Goal: Communication & Community: Answer question/provide support

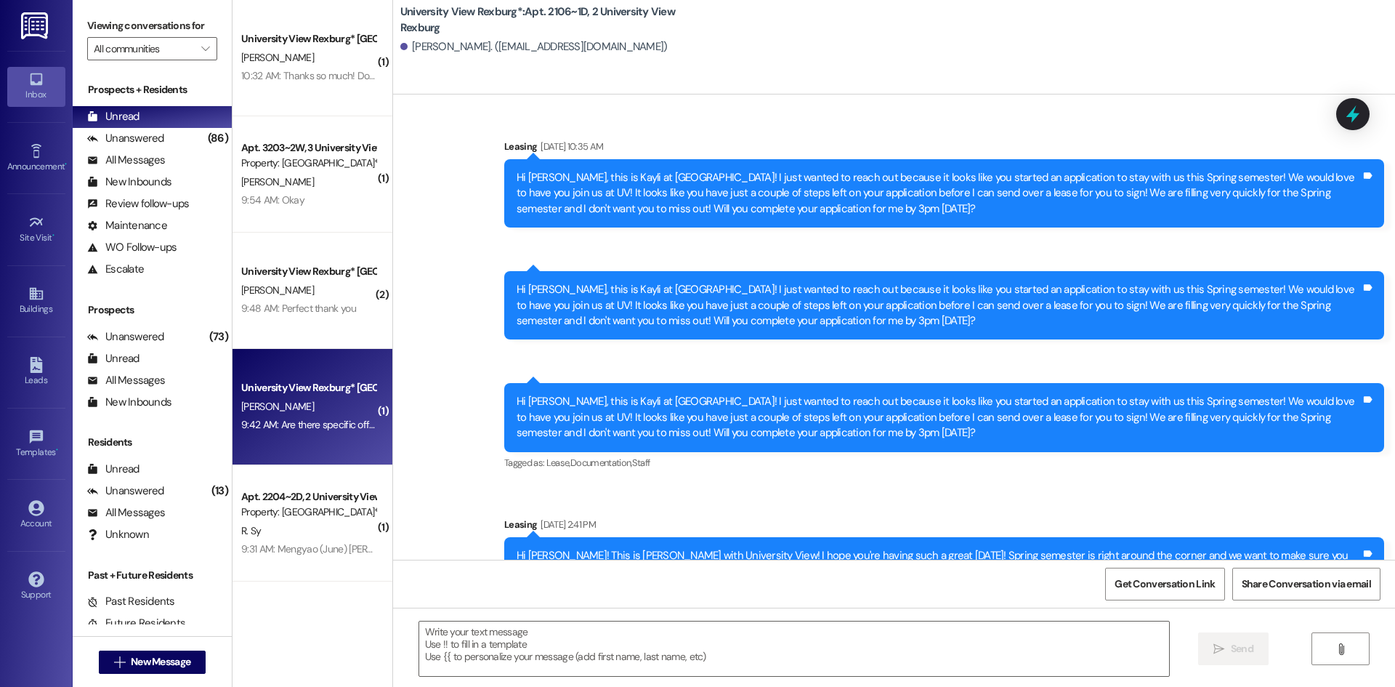
scroll to position [14275, 0]
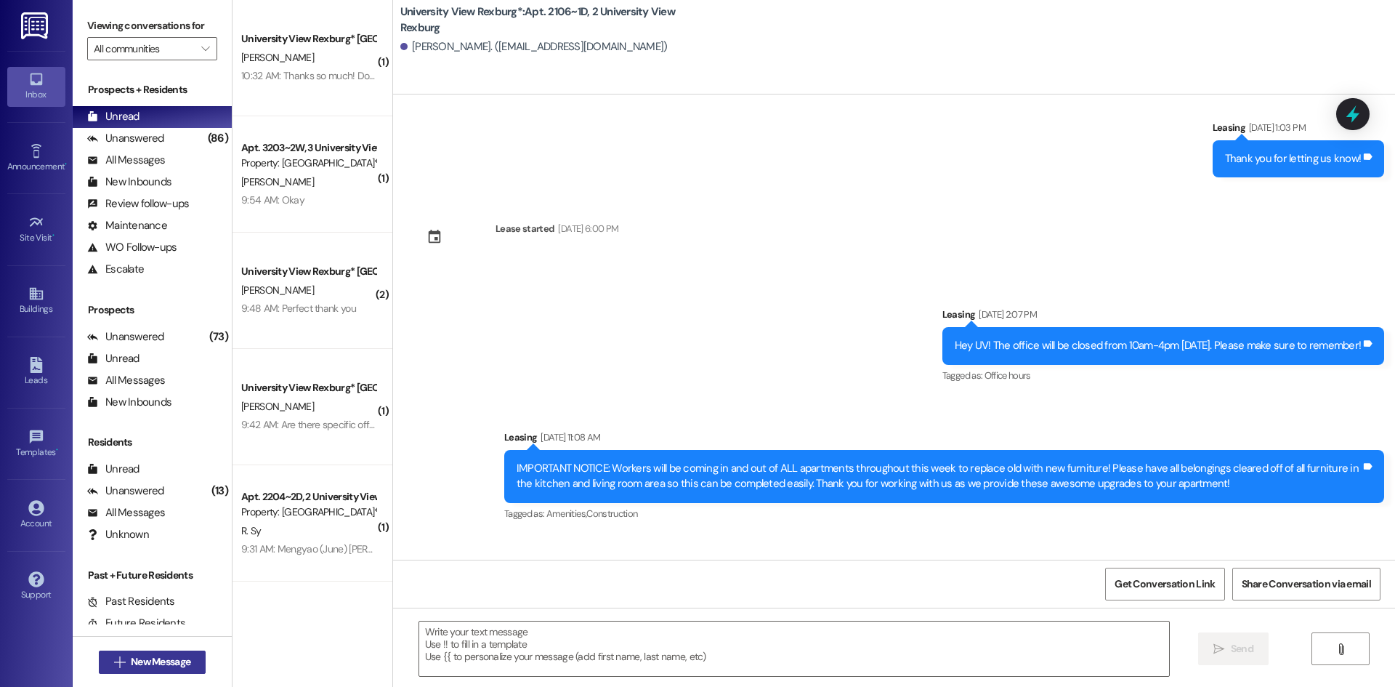
click at [131, 656] on span "New Message" at bounding box center [161, 661] width 60 height 15
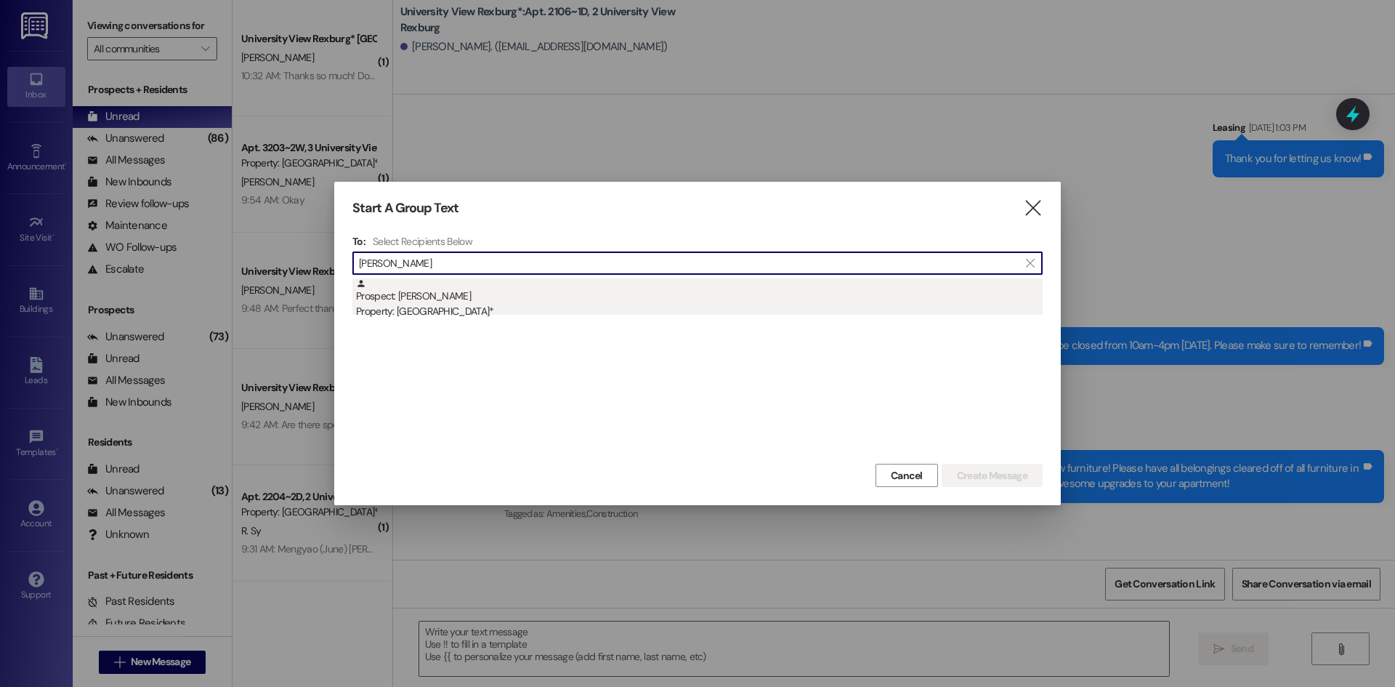
type input "joshua bish"
click at [473, 309] on div "Property: [GEOGRAPHIC_DATA]*" at bounding box center [699, 311] width 687 height 15
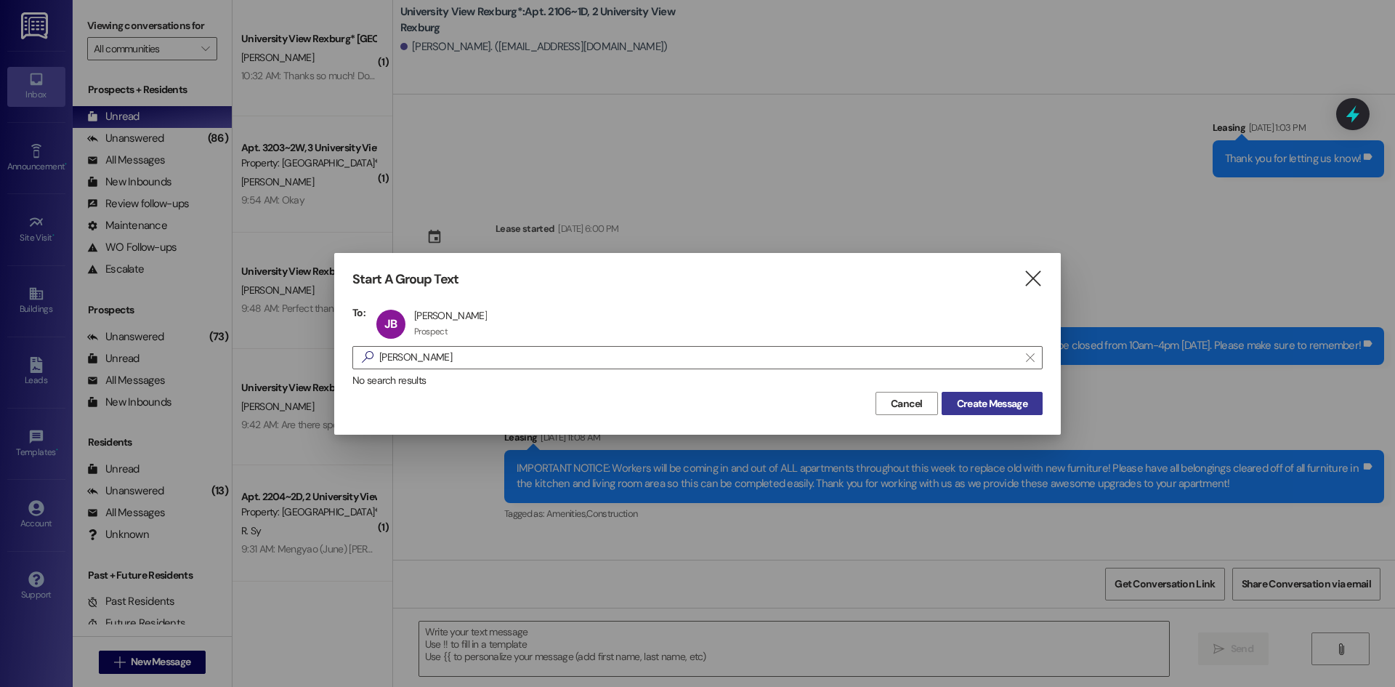
click at [1018, 403] on span "Create Message" at bounding box center [992, 403] width 70 height 15
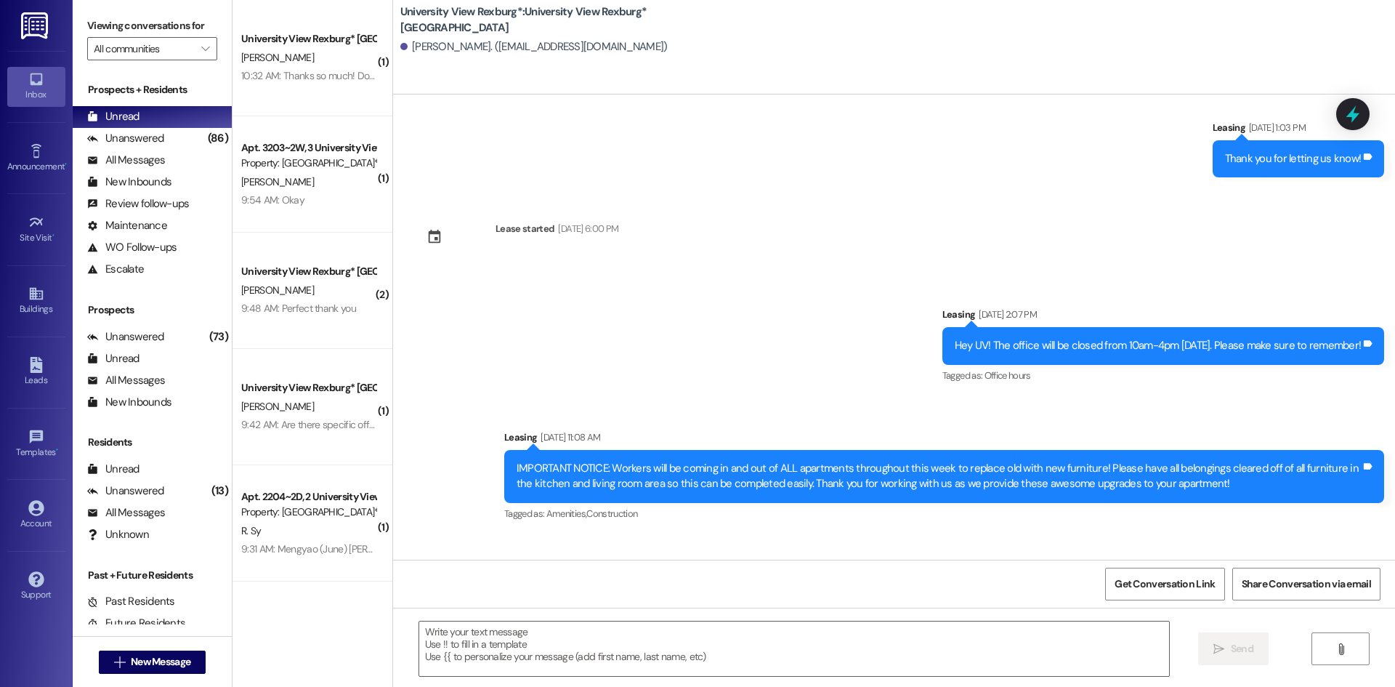
scroll to position [573, 0]
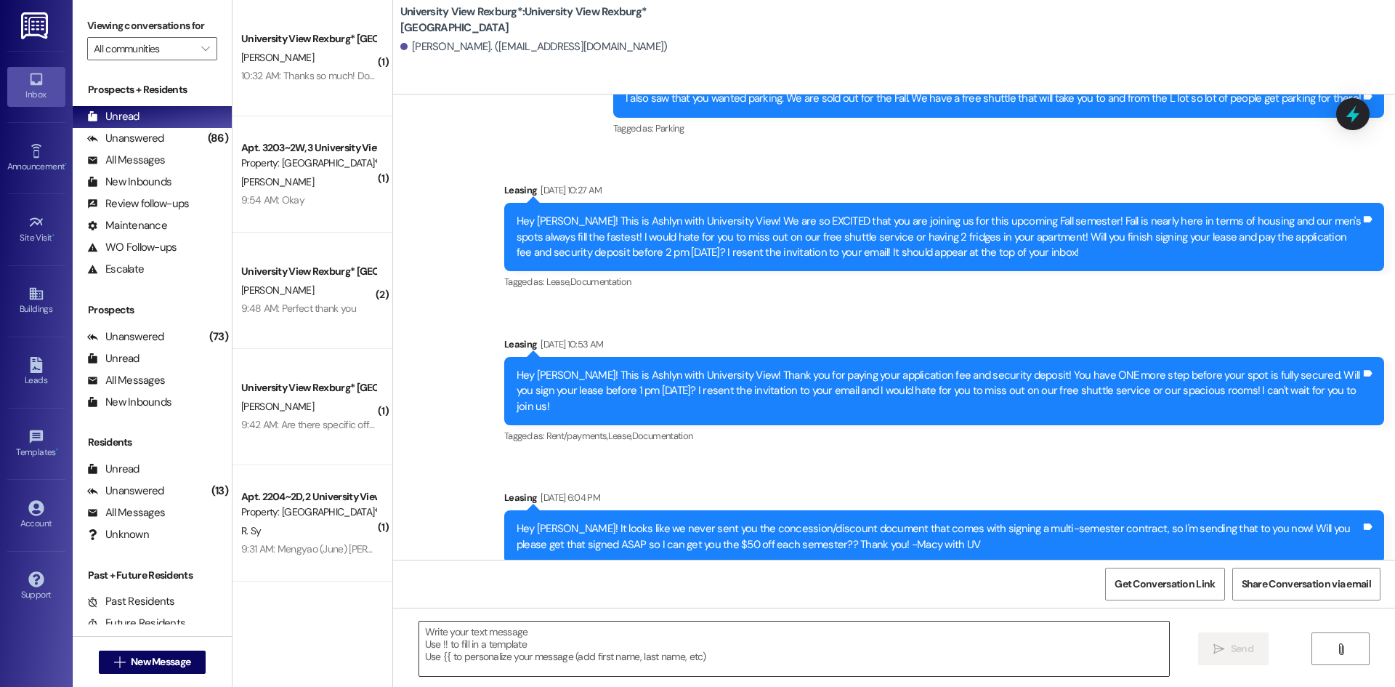
drag, startPoint x: 591, startPoint y: 646, endPoint x: 583, endPoint y: 641, distance: 9.5
click at [584, 642] on textarea at bounding box center [794, 648] width 750 height 55
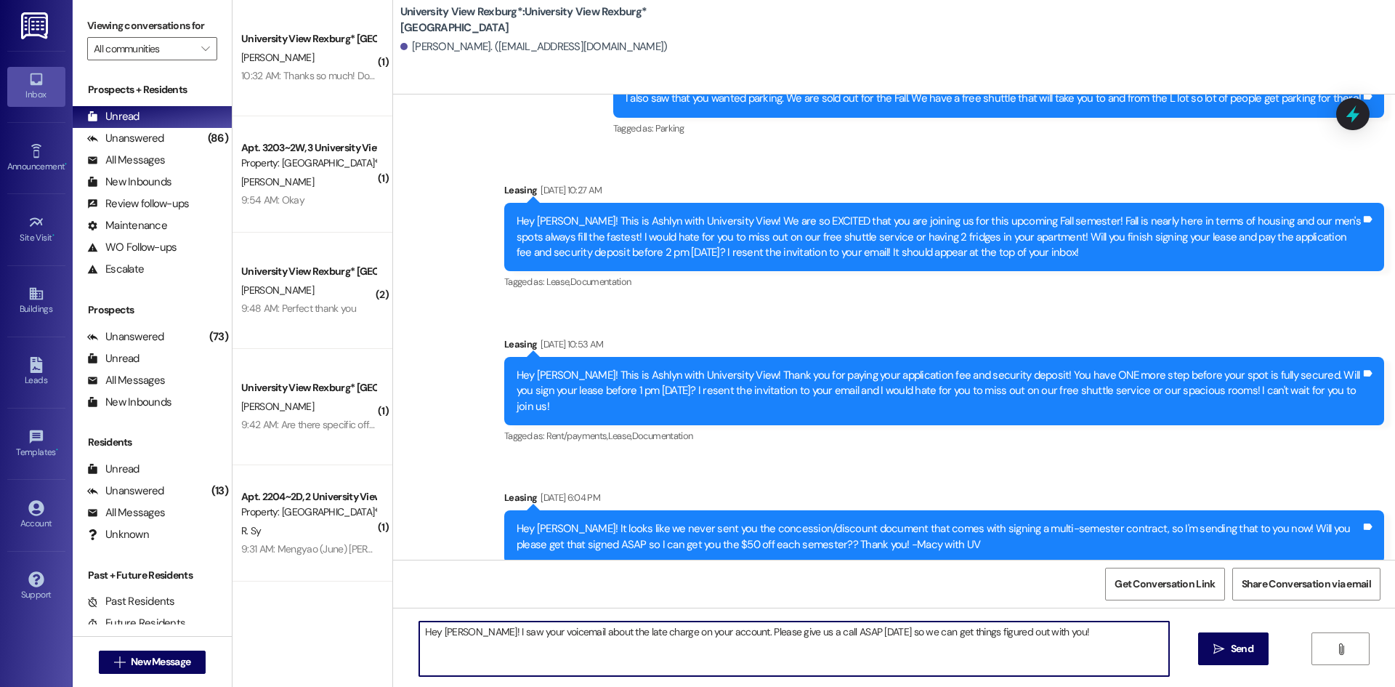
click at [711, 637] on textarea "Hey Josh! I saw your voicemail about the late charge on your account. Please gi…" at bounding box center [794, 648] width 750 height 55
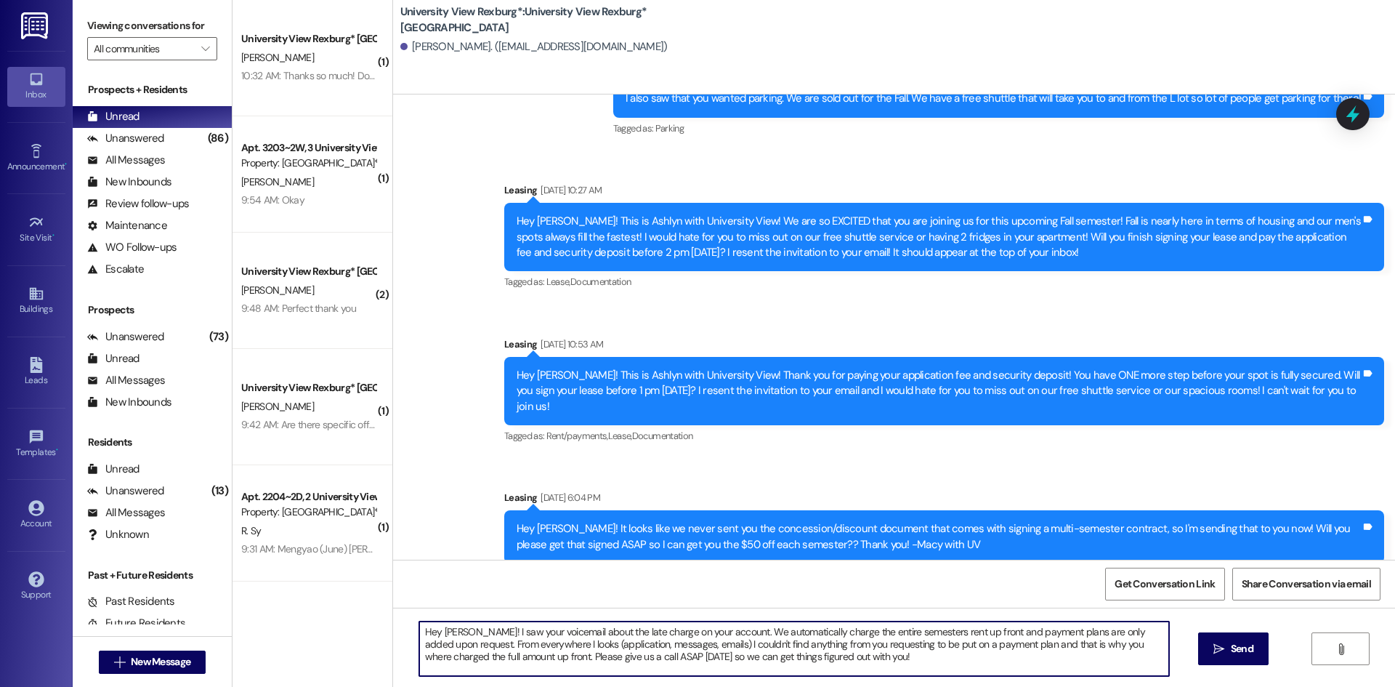
click at [551, 643] on textarea "Hey Josh! I saw your voicemail about the late charge on your account. We automa…" at bounding box center [794, 648] width 750 height 55
click at [970, 663] on textarea "Hey Josh! I saw your voicemail about the late charge on your account. We automa…" at bounding box center [794, 648] width 750 height 55
click at [893, 669] on textarea "Hey Josh! I saw your voicemail about the late charge on your account. We automa…" at bounding box center [794, 648] width 750 height 55
click at [517, 655] on textarea "Hey Josh! I saw your voicemail about the late charge on your account. We automa…" at bounding box center [794, 648] width 750 height 55
click at [1108, 669] on textarea "Hey Josh! I saw your voicemail about the late charge on your account. We automa…" at bounding box center [794, 648] width 750 height 55
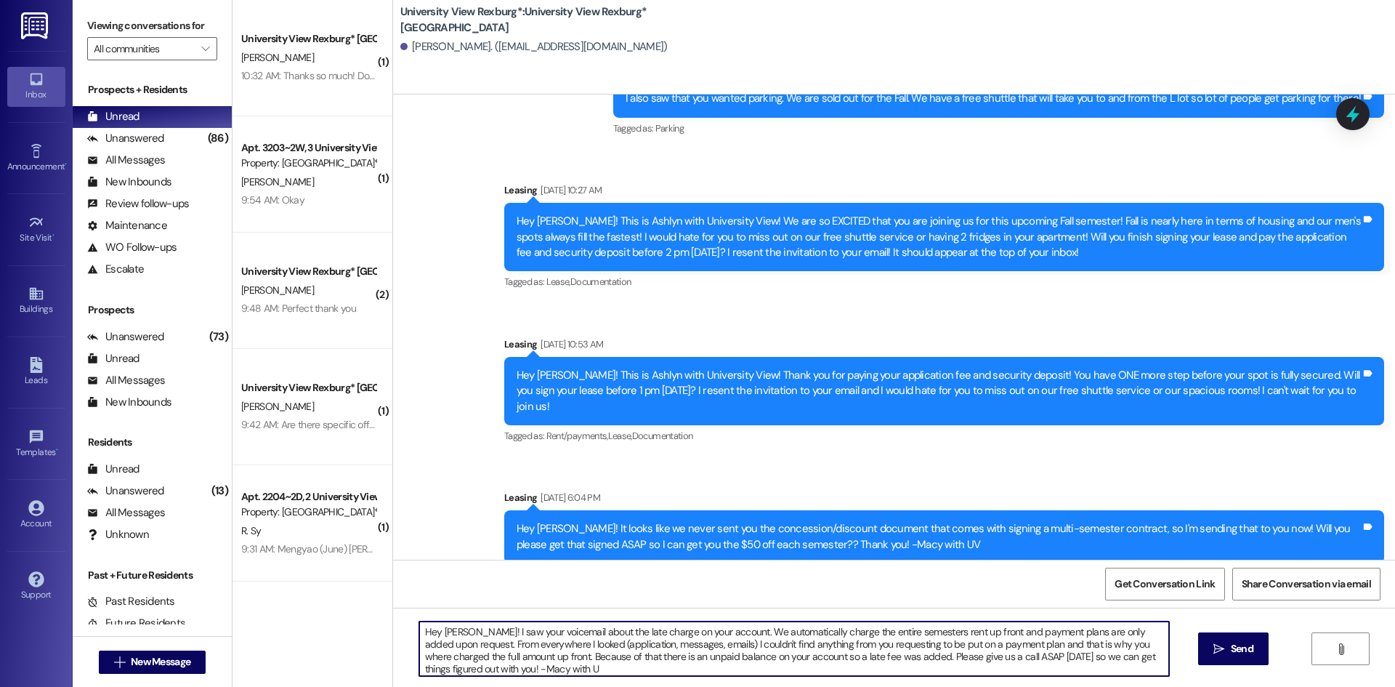
type textarea "Hey Josh! I saw your voicemail about the late charge on your account. We automa…"
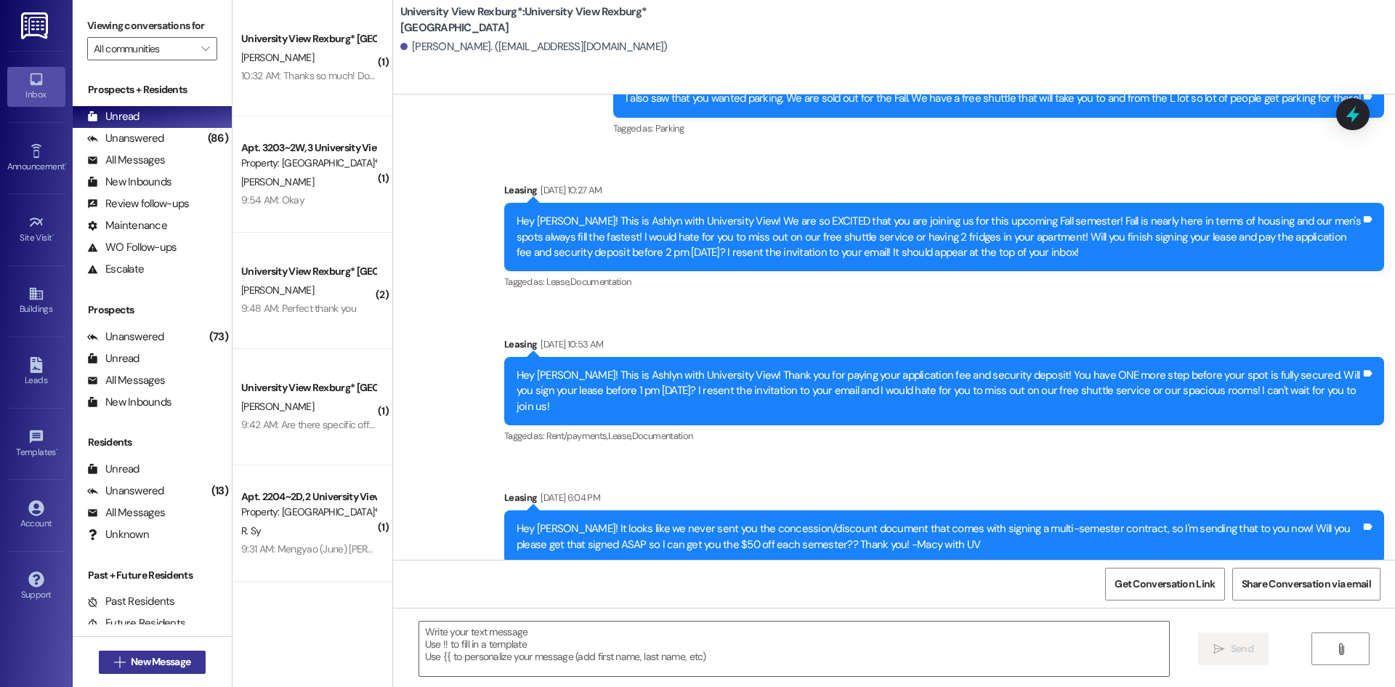
click at [169, 669] on button " New Message" at bounding box center [153, 661] width 108 height 23
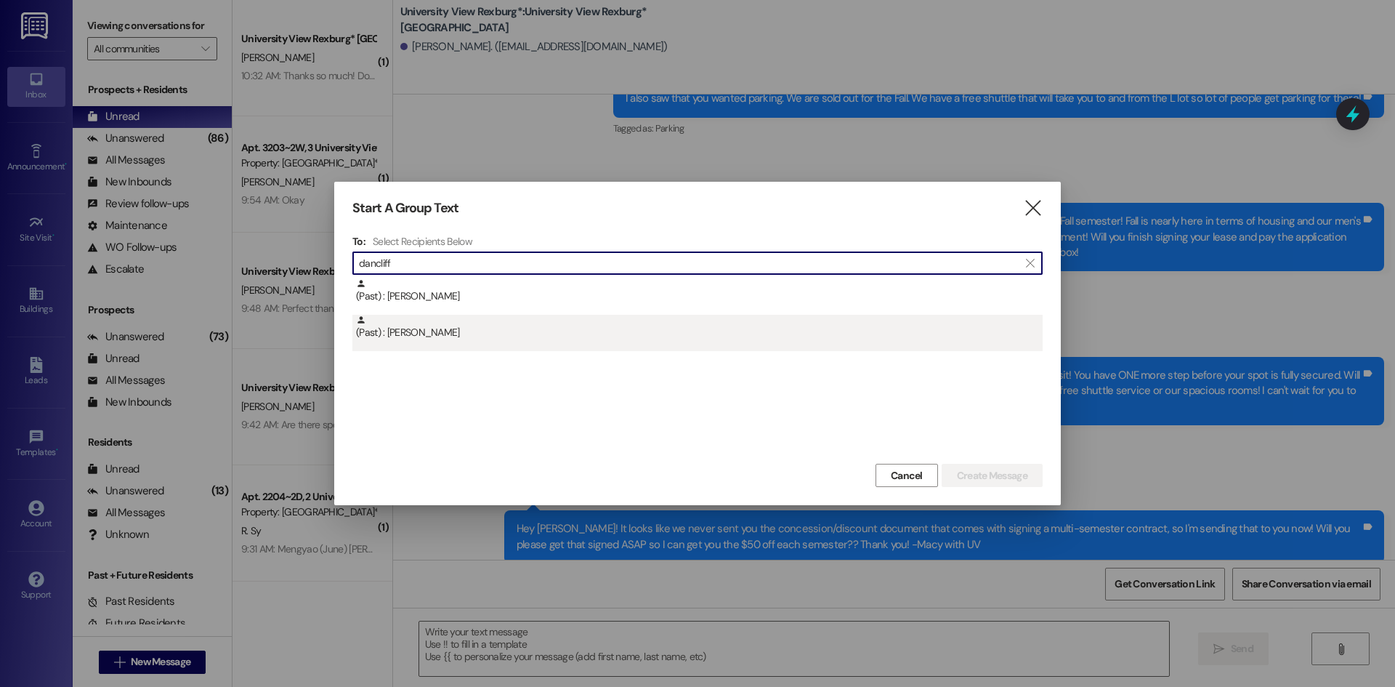
type input "dancliff"
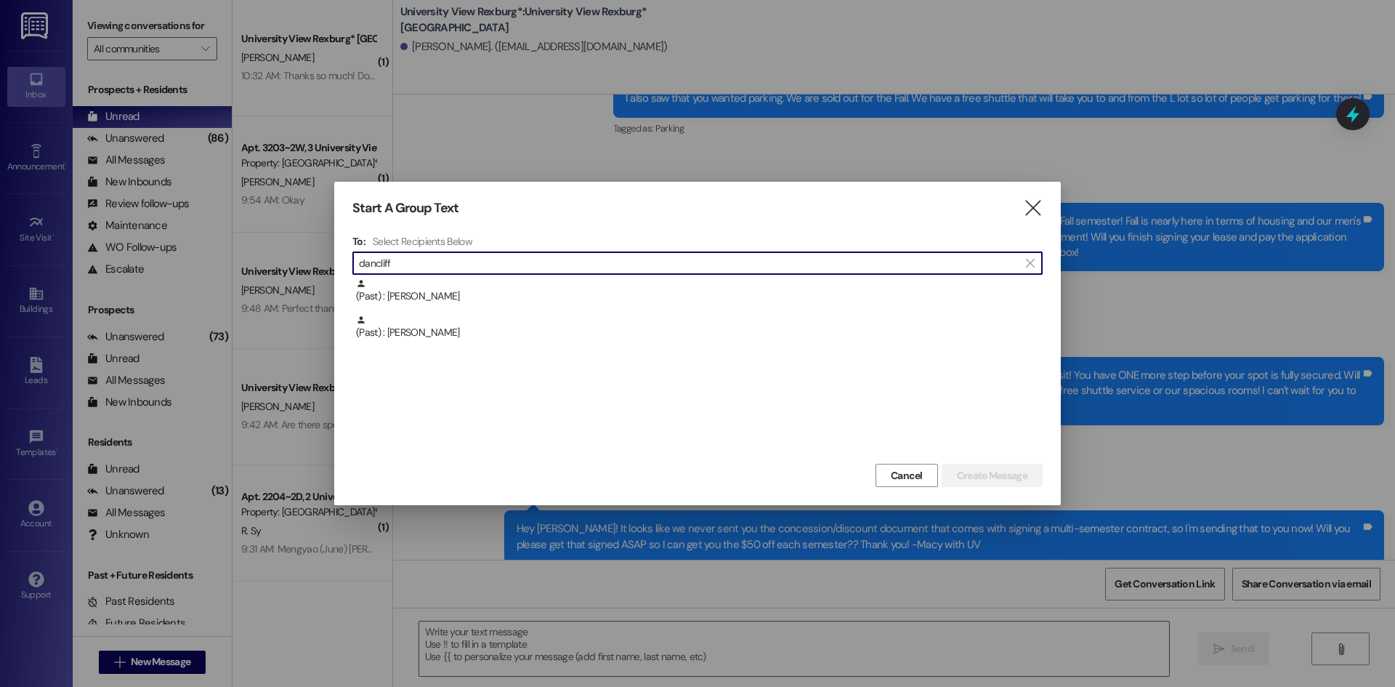
click at [431, 337] on div "(Past) : [PERSON_NAME]" at bounding box center [699, 327] width 687 height 25
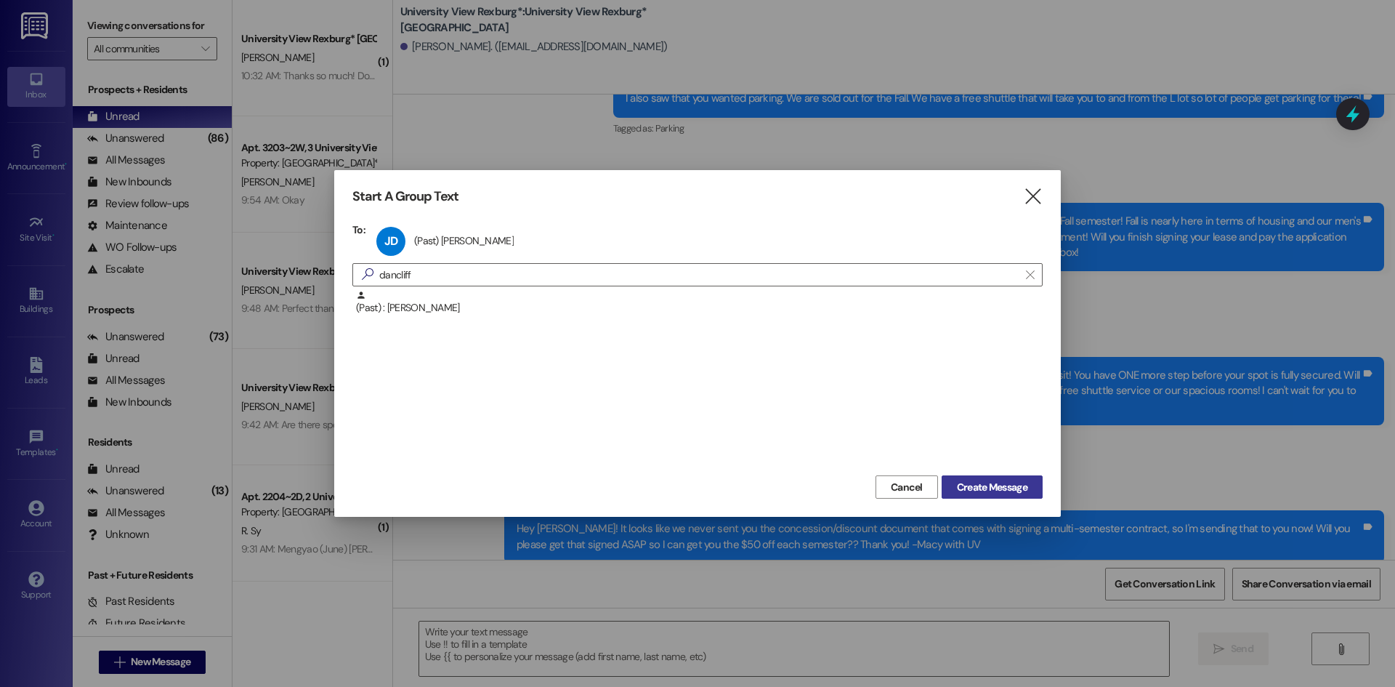
click at [1019, 486] on span "Create Message" at bounding box center [992, 487] width 70 height 15
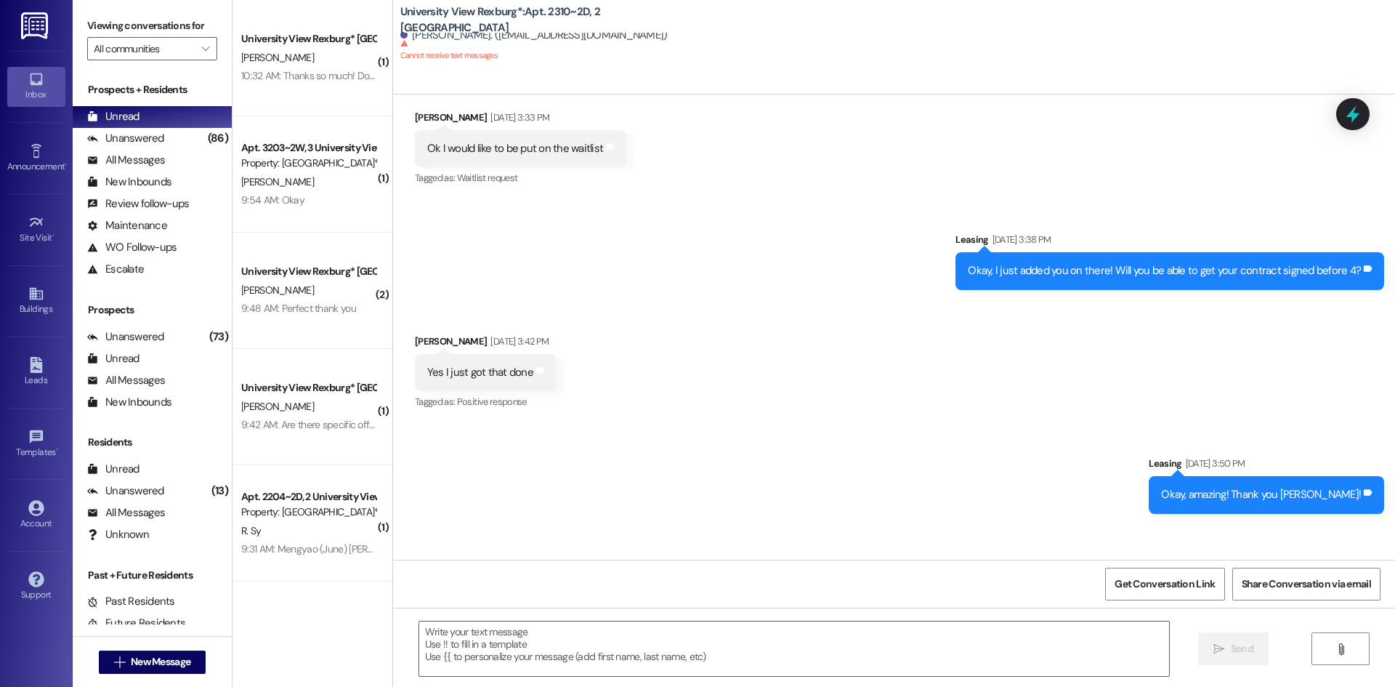
scroll to position [29665, 0]
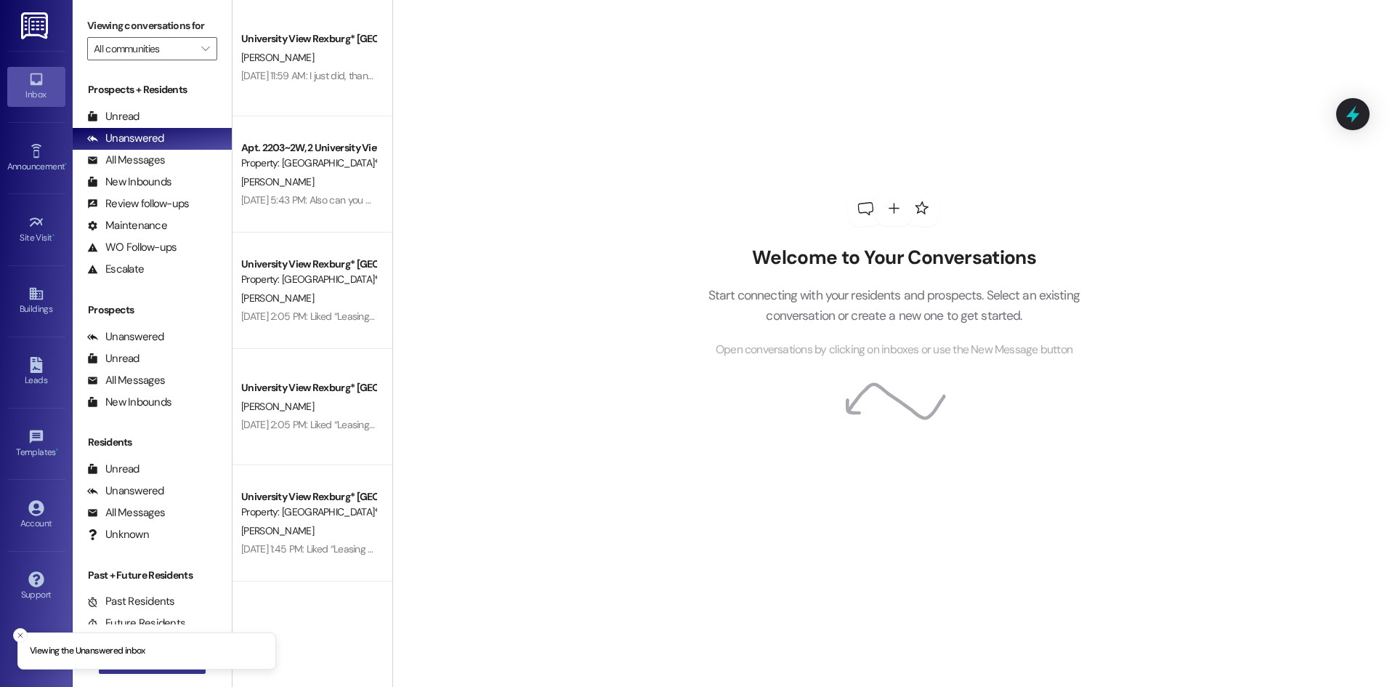
click at [158, 671] on button " New Message" at bounding box center [153, 661] width 108 height 23
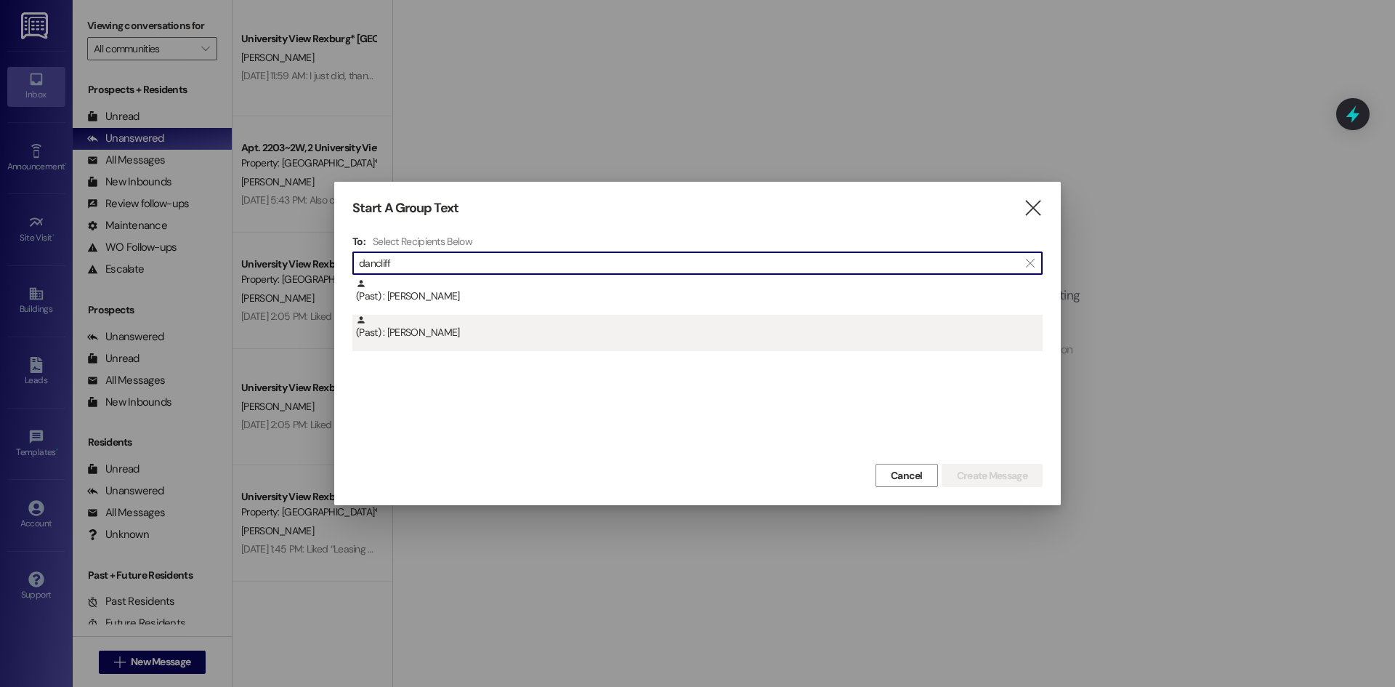
type input "dancliff"
click at [472, 326] on div "(Past) : [PERSON_NAME]" at bounding box center [699, 327] width 687 height 25
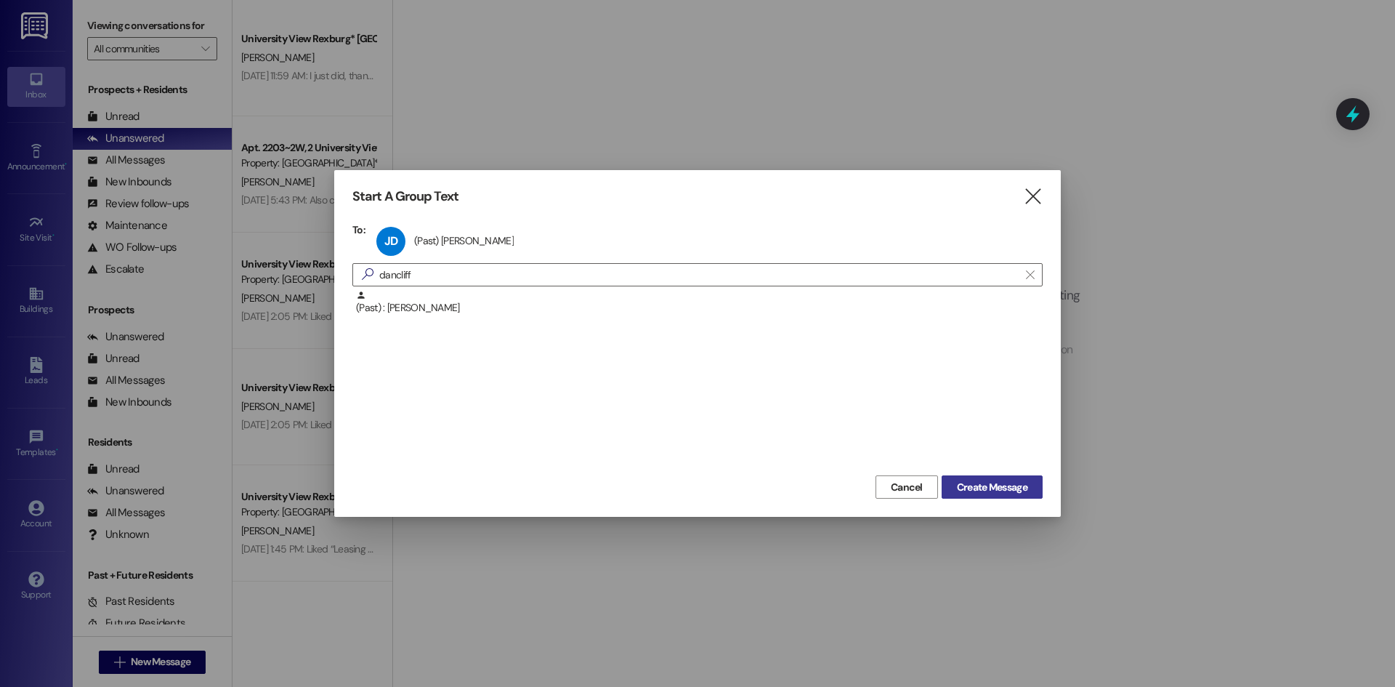
click at [1001, 496] on button "Create Message" at bounding box center [992, 486] width 101 height 23
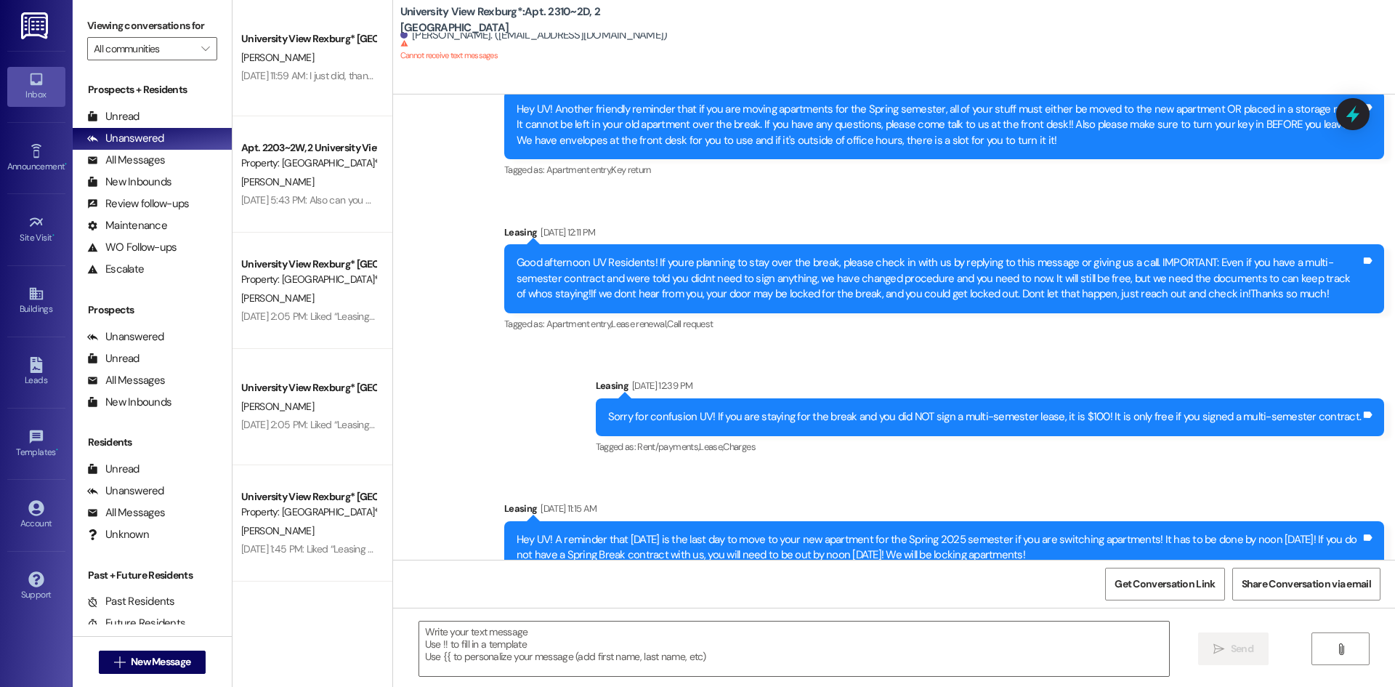
scroll to position [29665, 0]
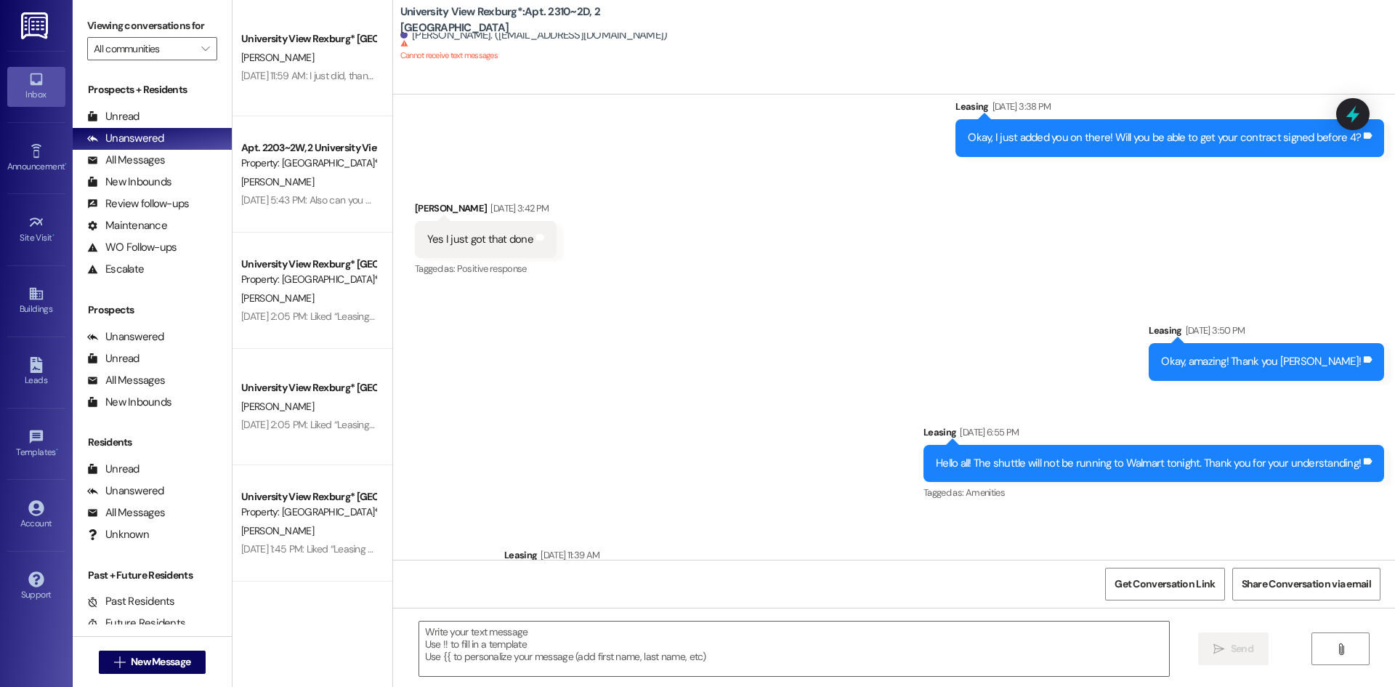
click at [896, 536] on div "Announcement, sent via SMS Leasing May 21, 2025 at 11:39 AM Hello UV fam (espec…" at bounding box center [944, 602] width 902 height 132
click at [573, 290] on div "Sent via SMS Leasing May 20, 2025 at 3:50 PM Okay, amazing! Thank you Joce! Tag…" at bounding box center [894, 479] width 1002 height 378
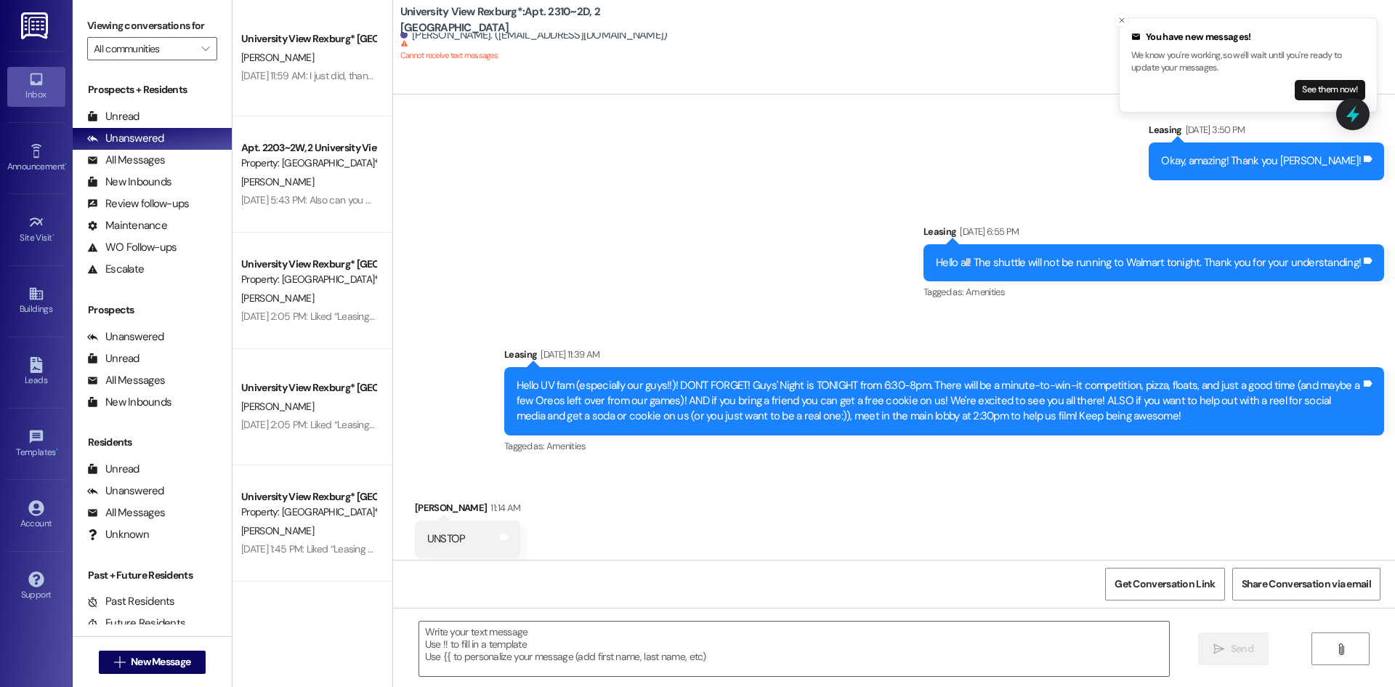
scroll to position [29868, 0]
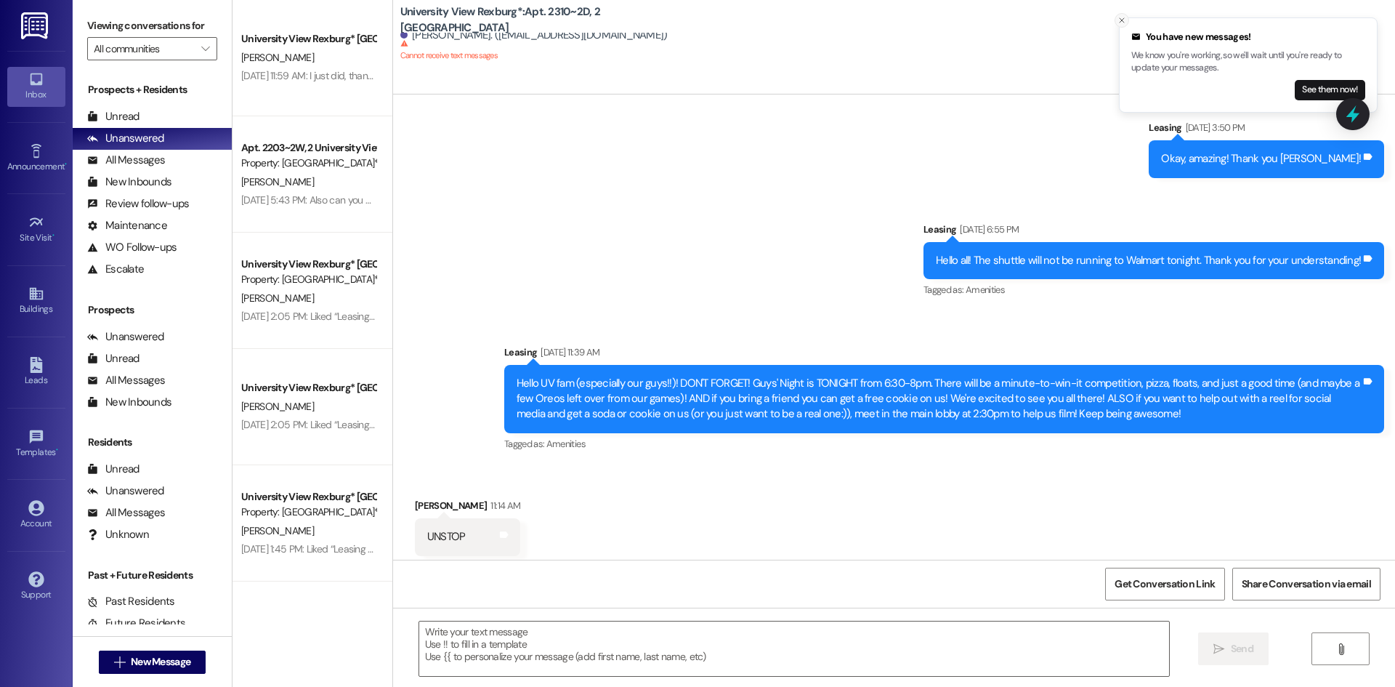
click at [1121, 20] on icon "Close toast" at bounding box center [1122, 20] width 9 height 9
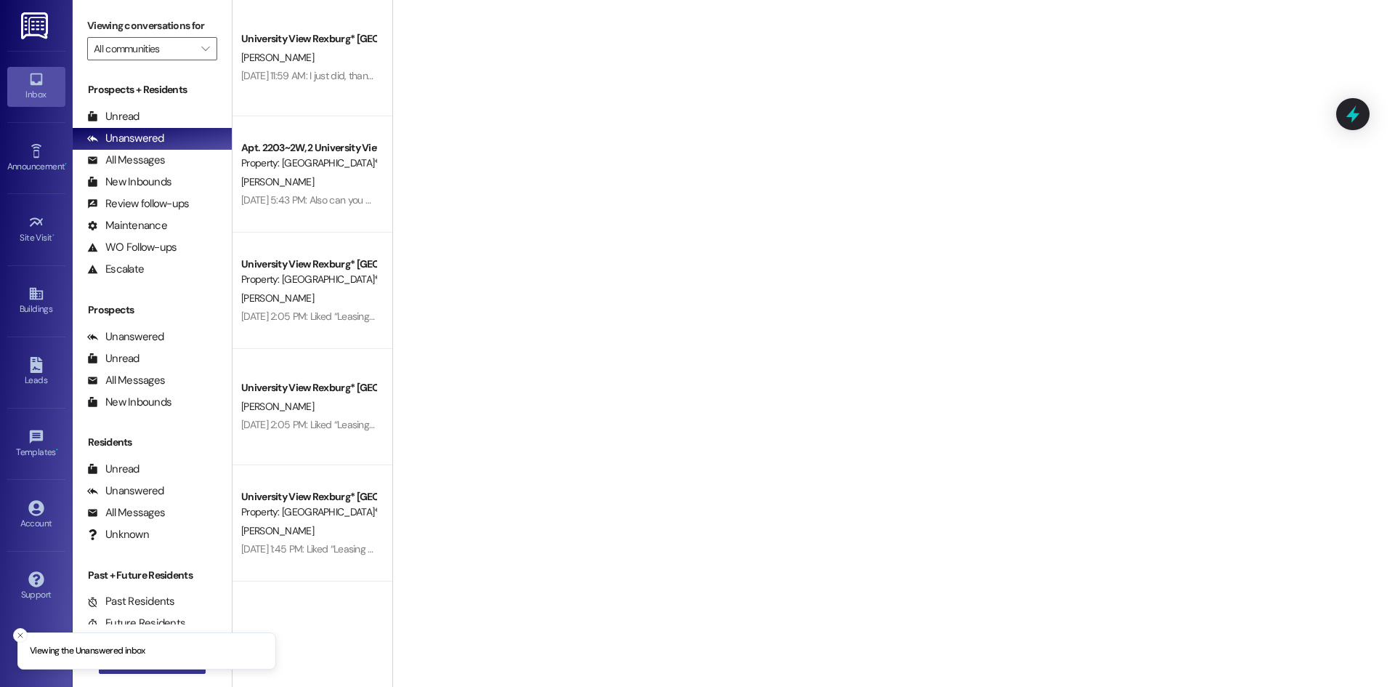
click at [188, 669] on button " New Message" at bounding box center [153, 661] width 108 height 23
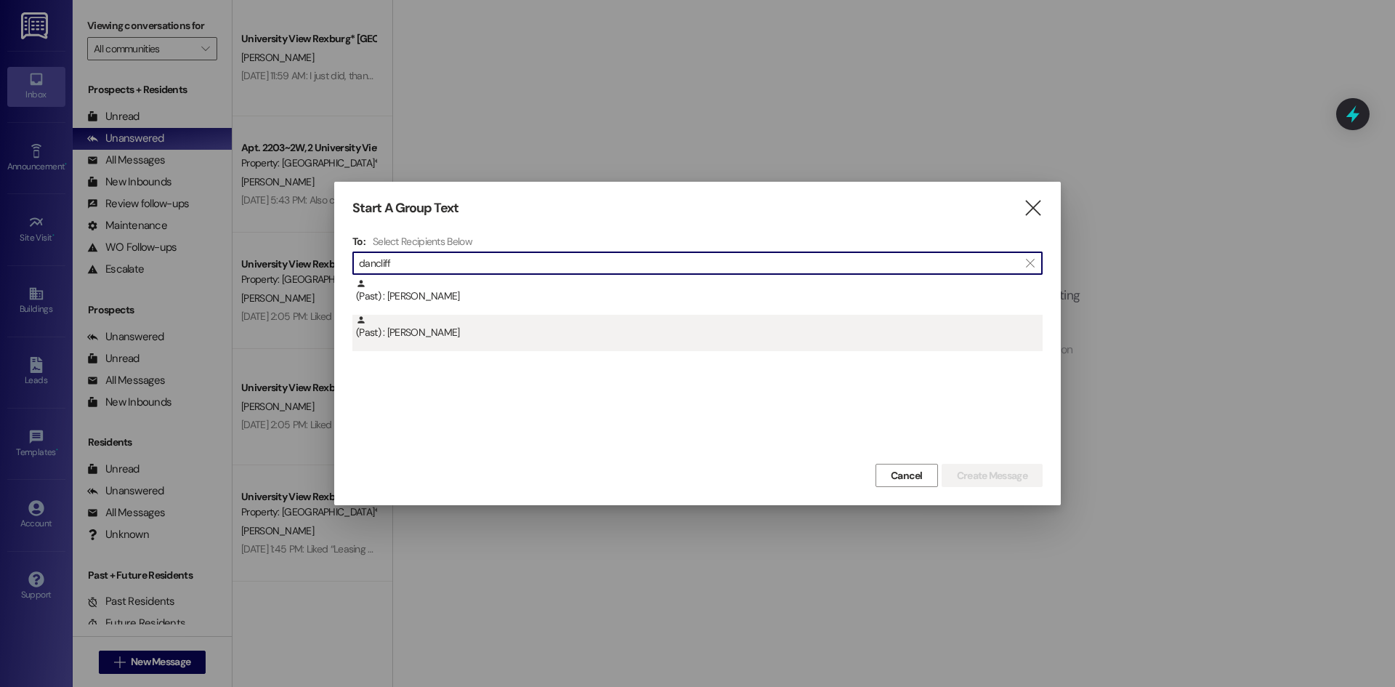
type input "dancliff"
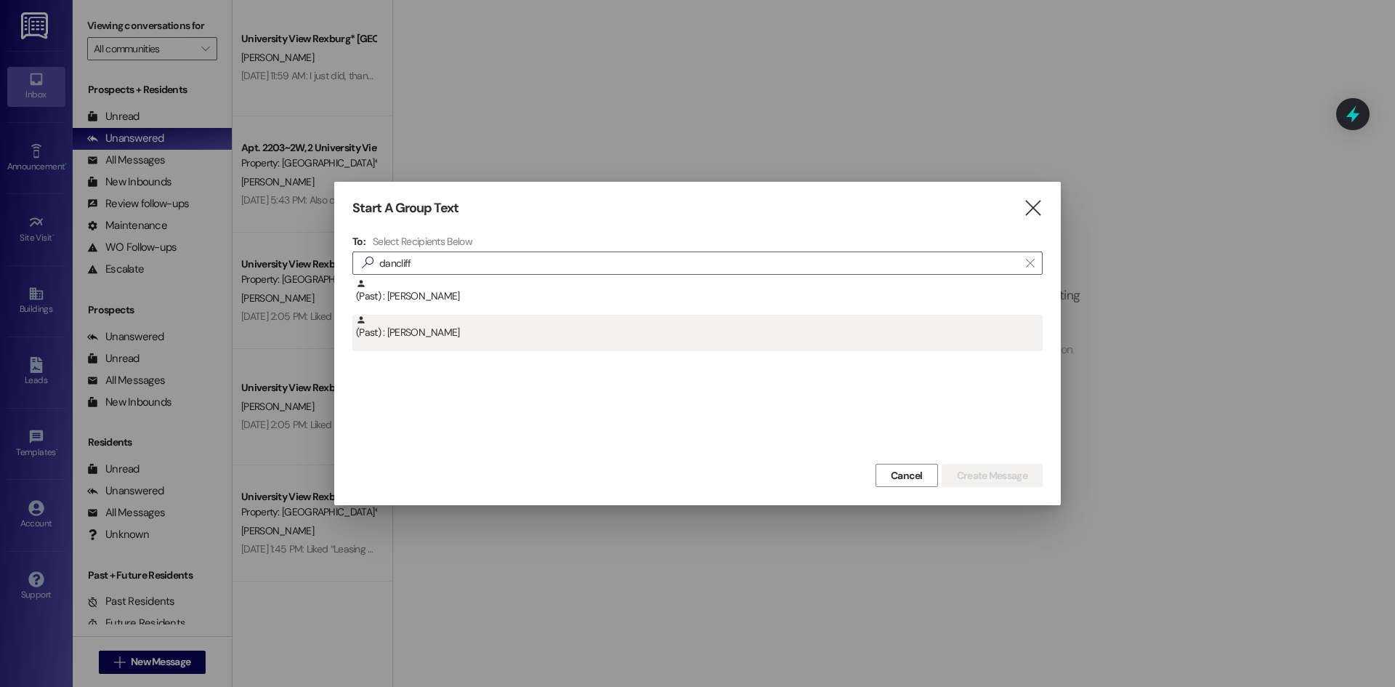
click at [455, 344] on div "(Past) : [PERSON_NAME]" at bounding box center [697, 333] width 690 height 36
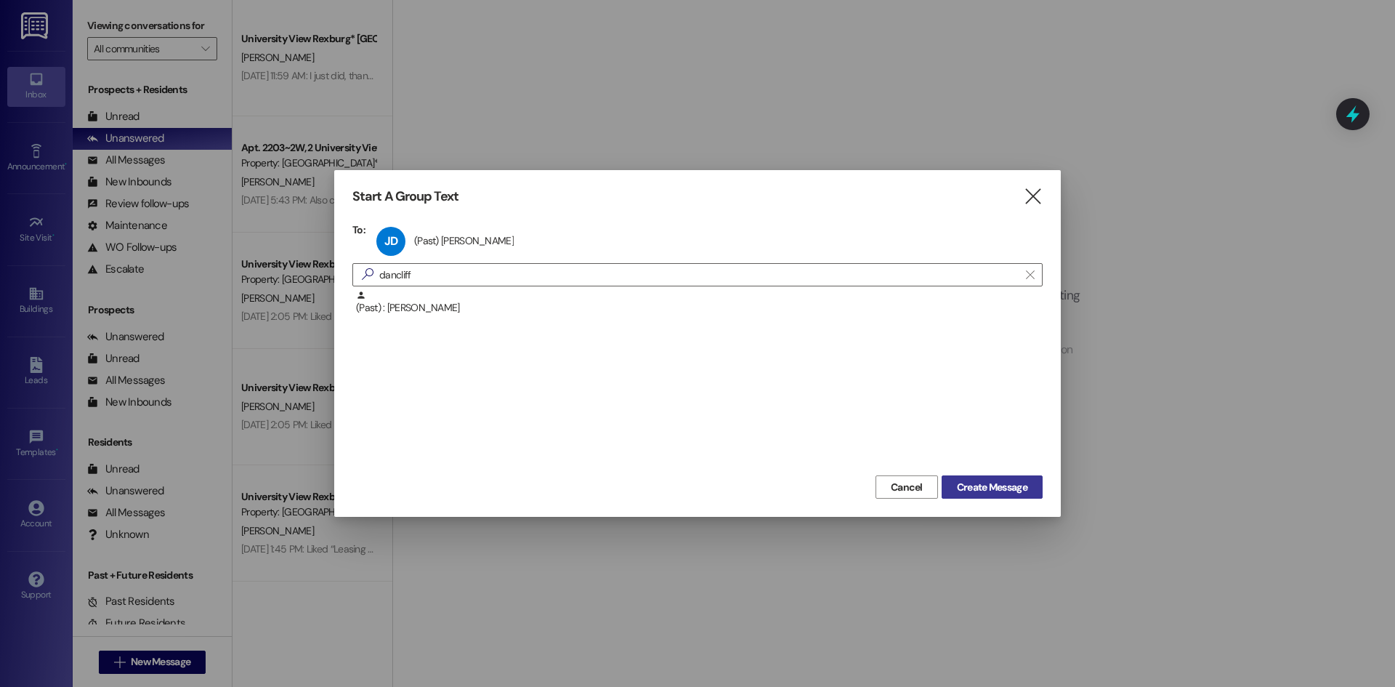
click at [998, 489] on span "Create Message" at bounding box center [992, 487] width 70 height 15
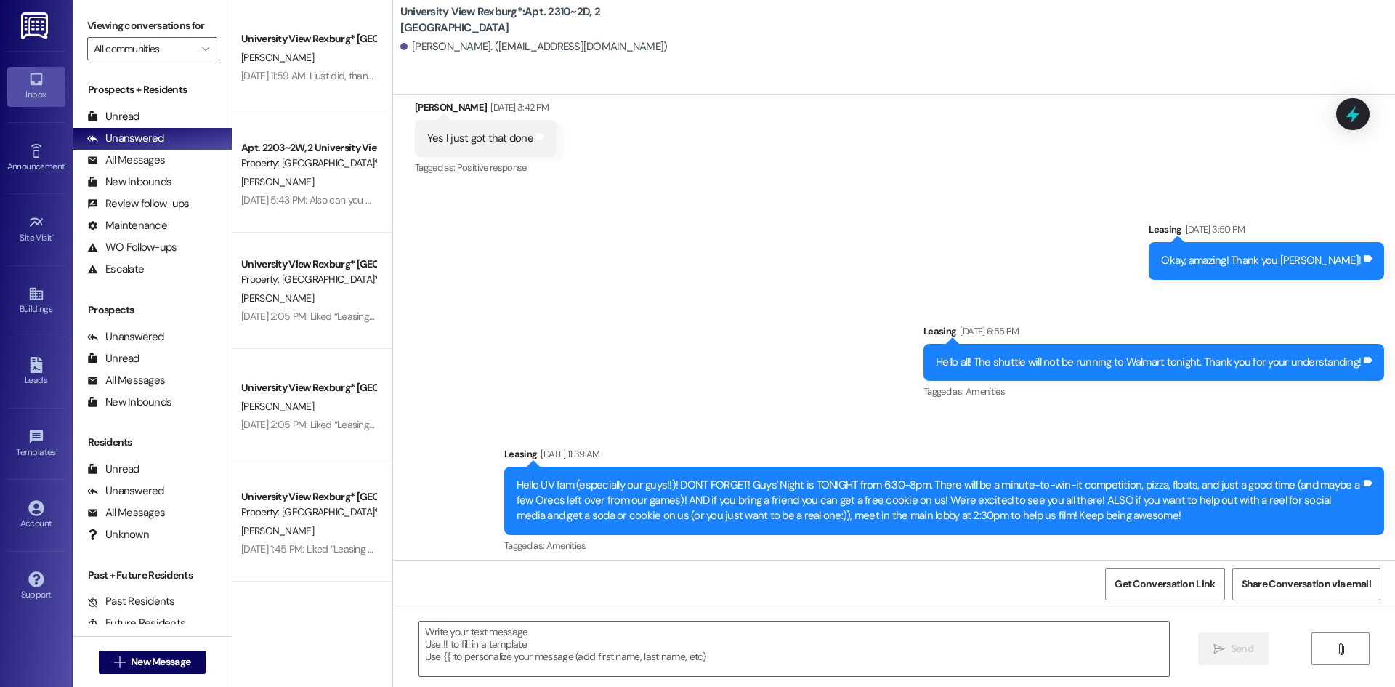
scroll to position [29868, 0]
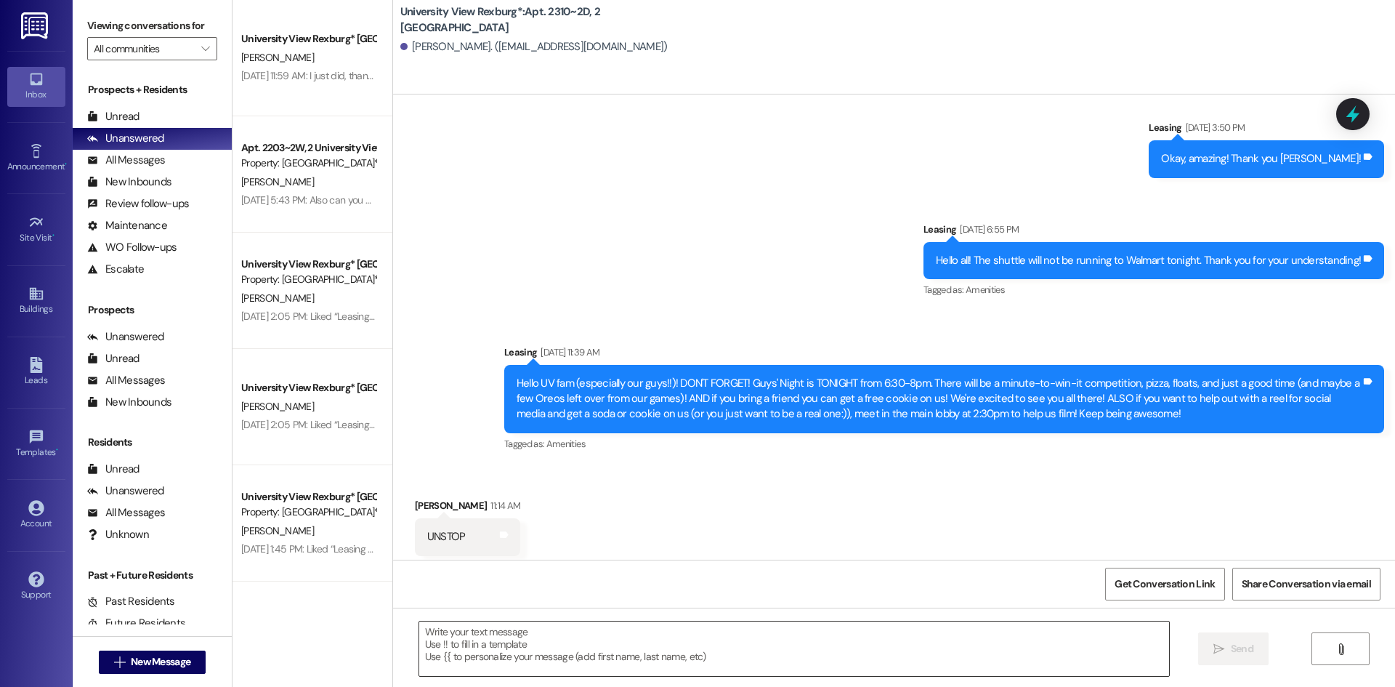
drag, startPoint x: 691, startPoint y: 639, endPoint x: 698, endPoint y: 645, distance: 9.3
click at [698, 645] on textarea at bounding box center [794, 648] width 750 height 55
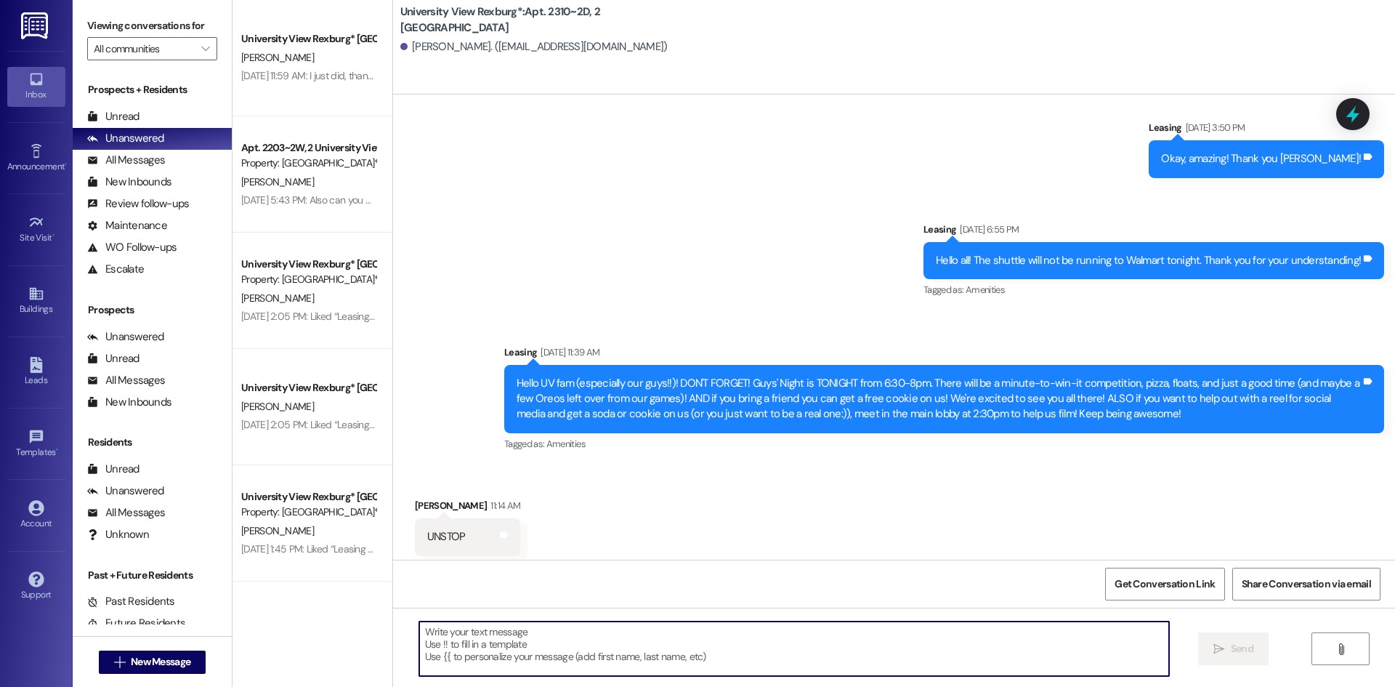
paste textarea "Campus parking in the Long-term Lot (only a 5 minute walk or a 1 minute shuttle…"
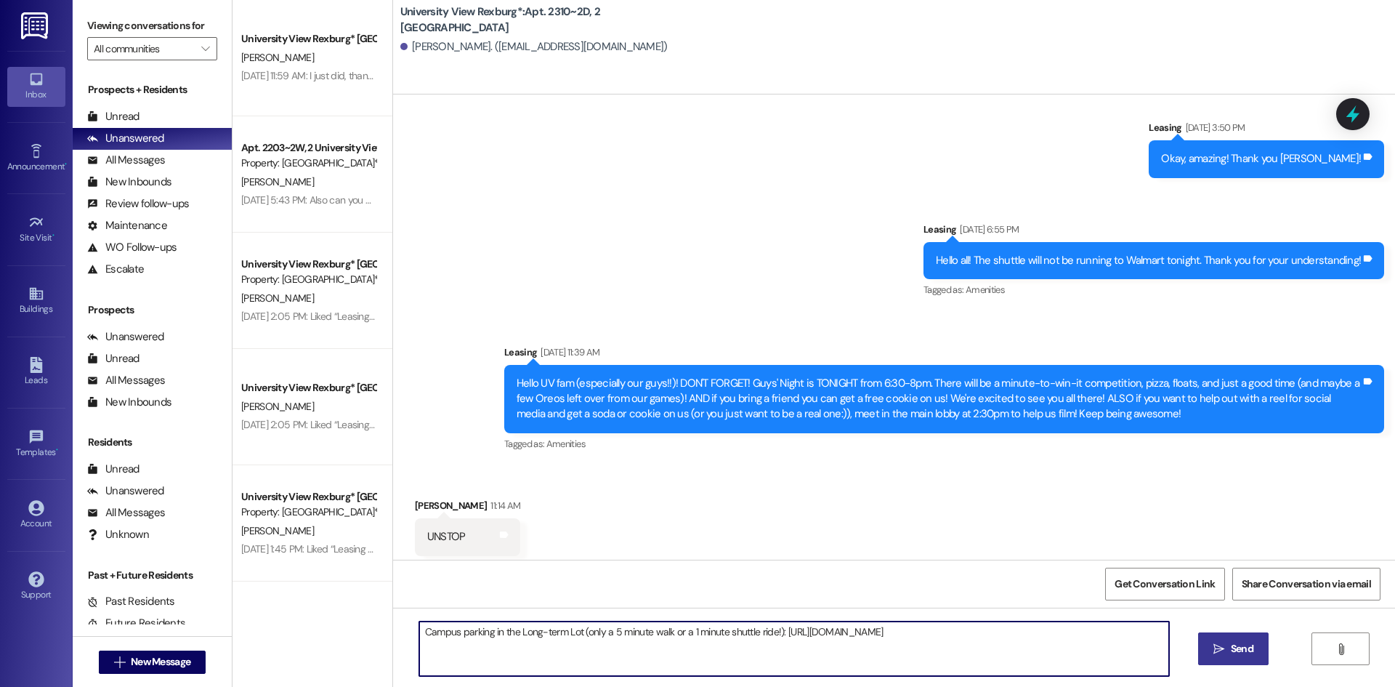
type textarea "Campus parking in the Long-term Lot (only a 5 minute walk or a 1 minute shuttle…"
click at [1248, 648] on span "Send" at bounding box center [1242, 648] width 23 height 15
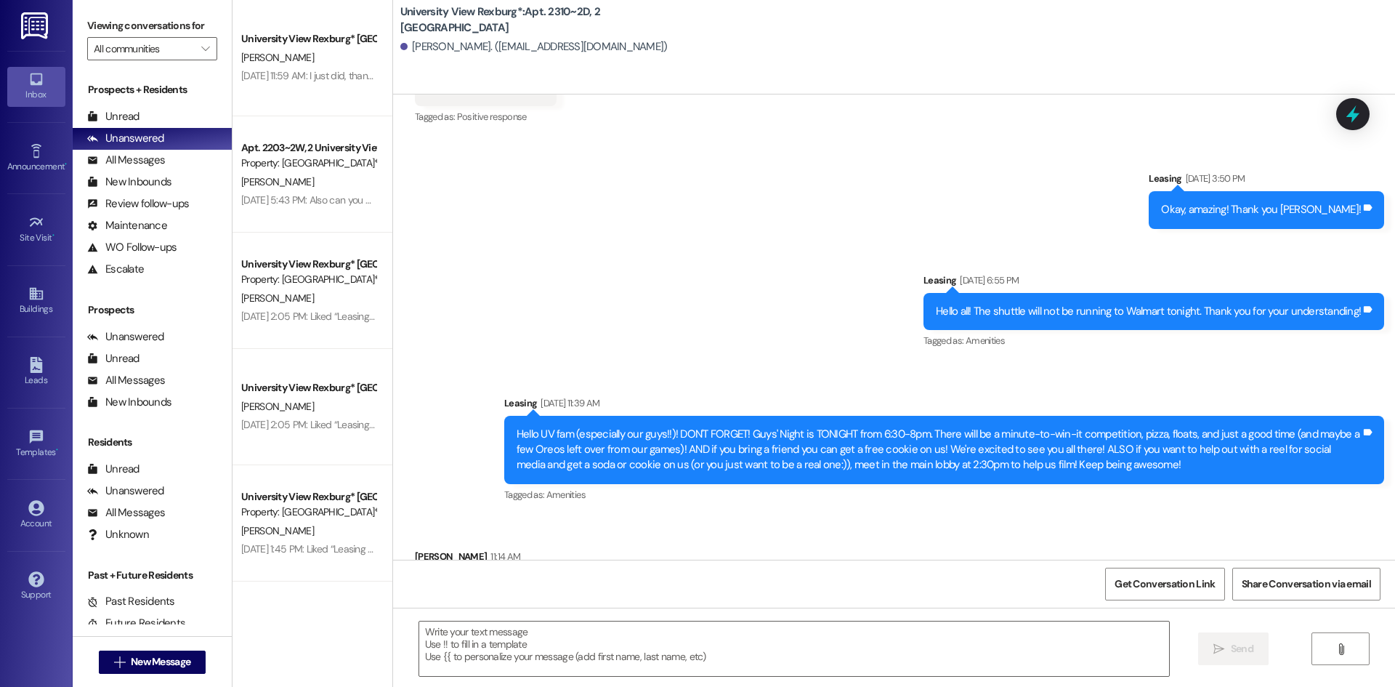
scroll to position [29969, 0]
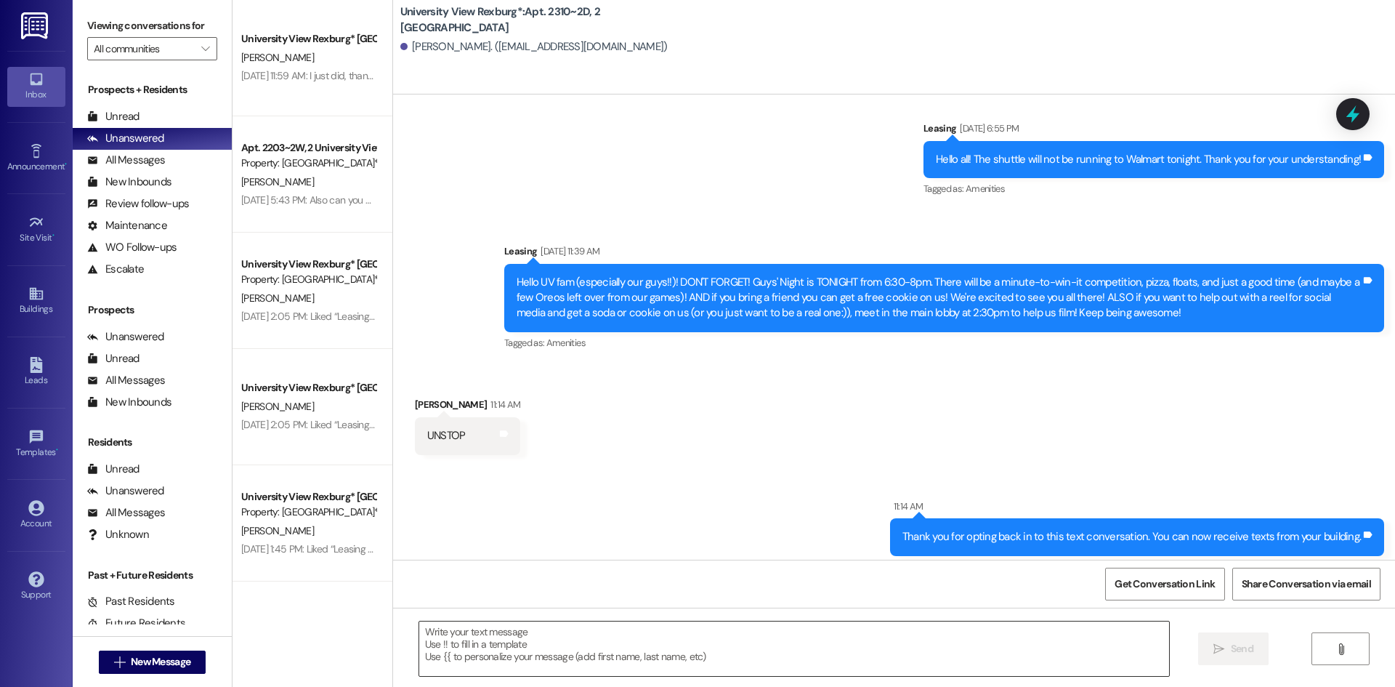
click at [798, 650] on textarea at bounding box center [794, 648] width 750 height 55
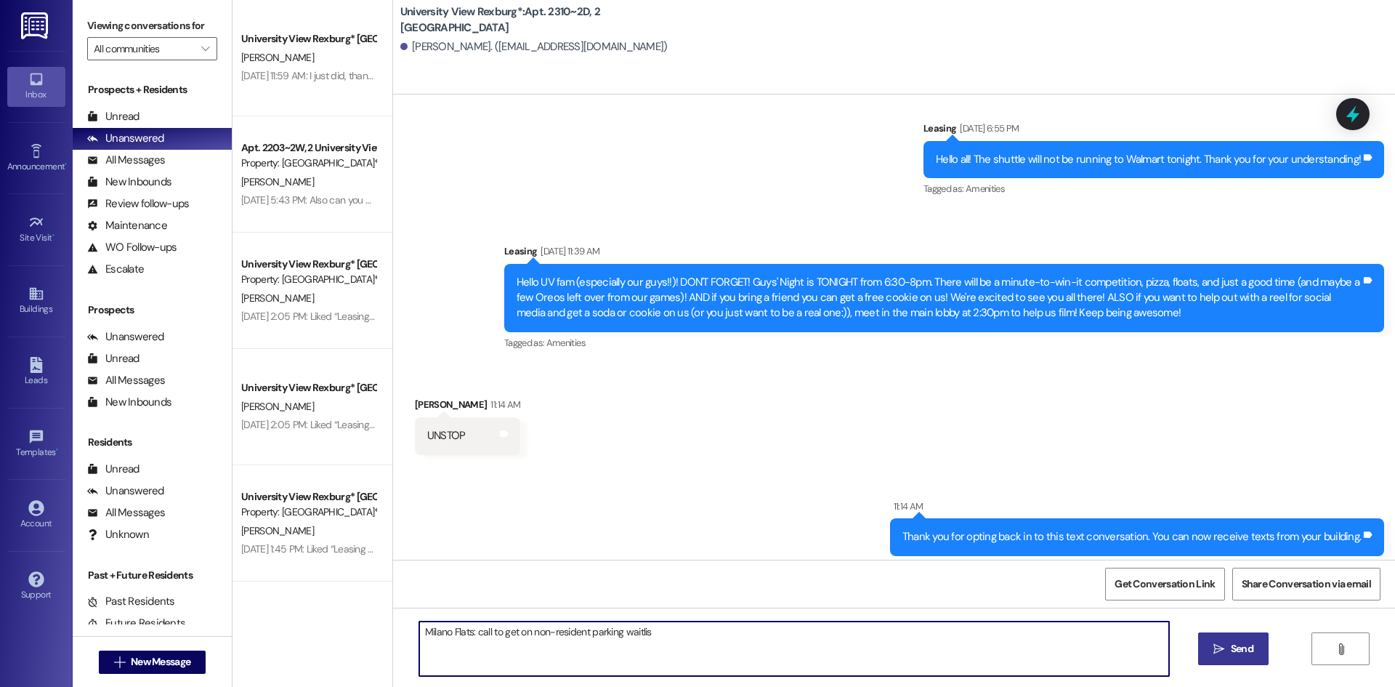
type textarea "Milano Flats: call to get on non-resident parking waitlist"
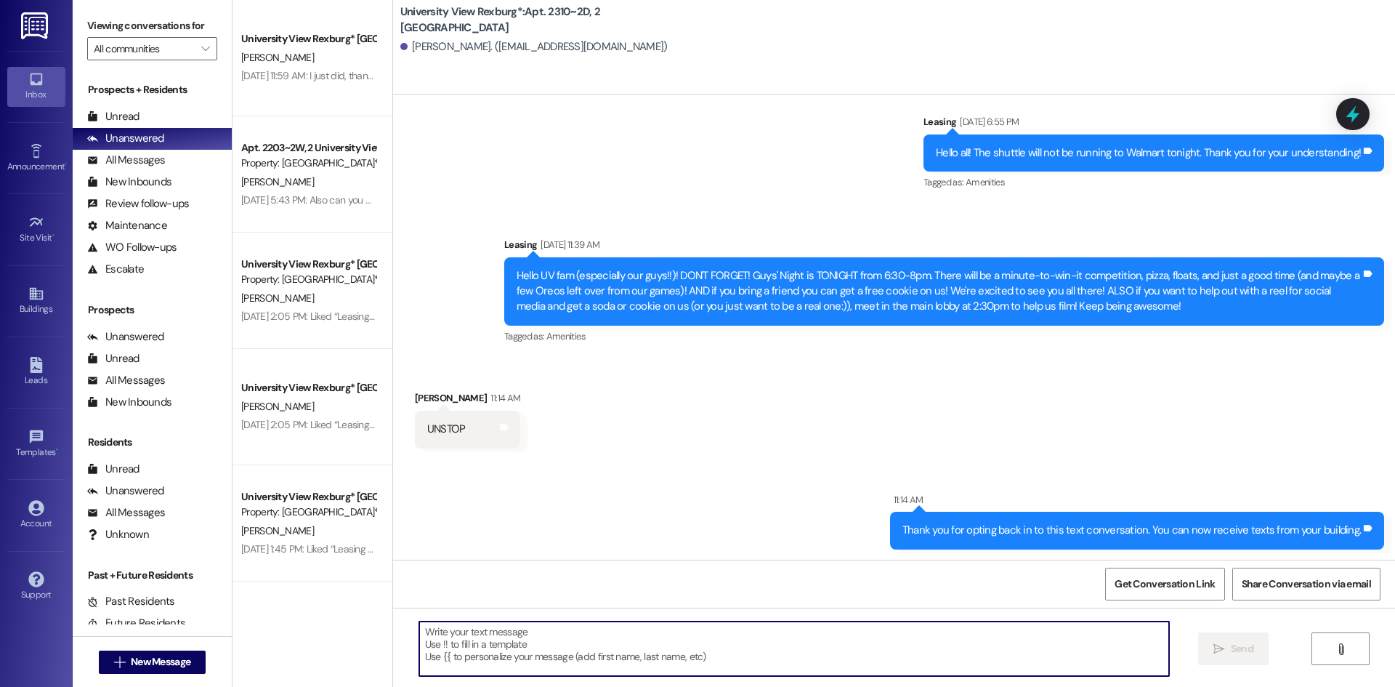
scroll to position [30071, 0]
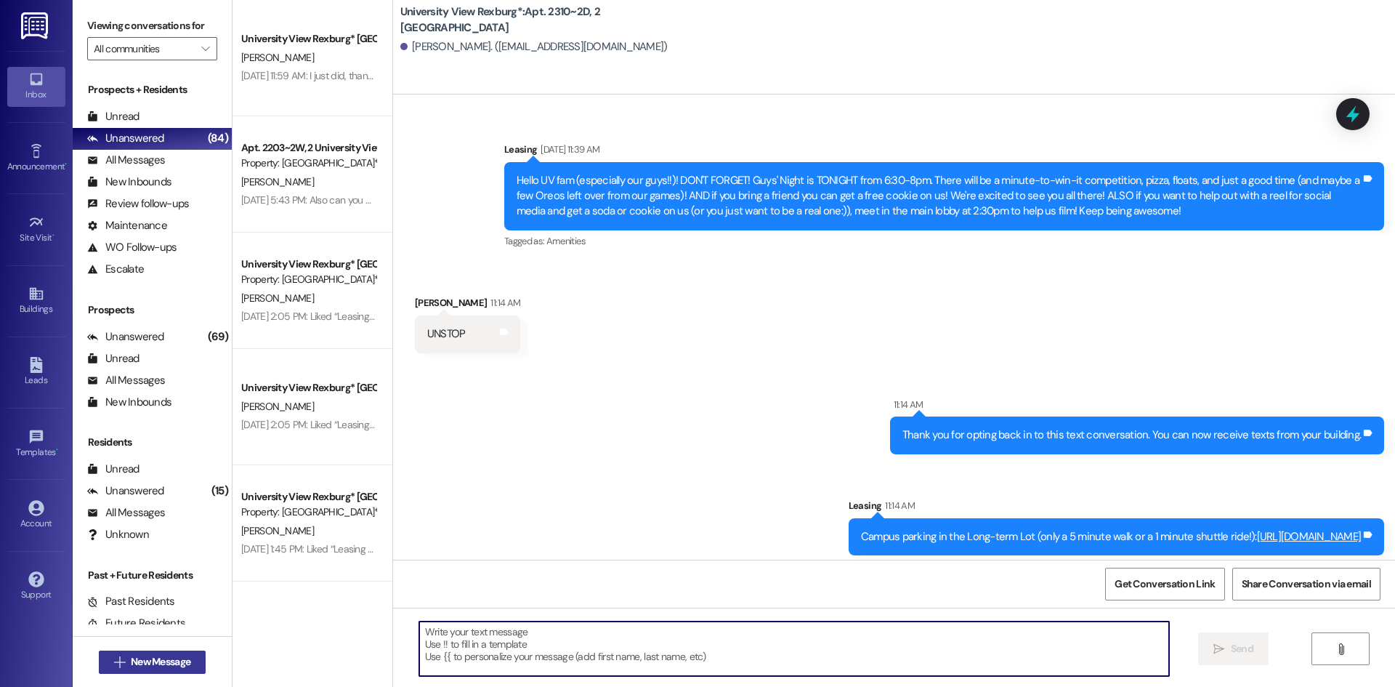
click at [150, 654] on span "New Message" at bounding box center [161, 661] width 60 height 15
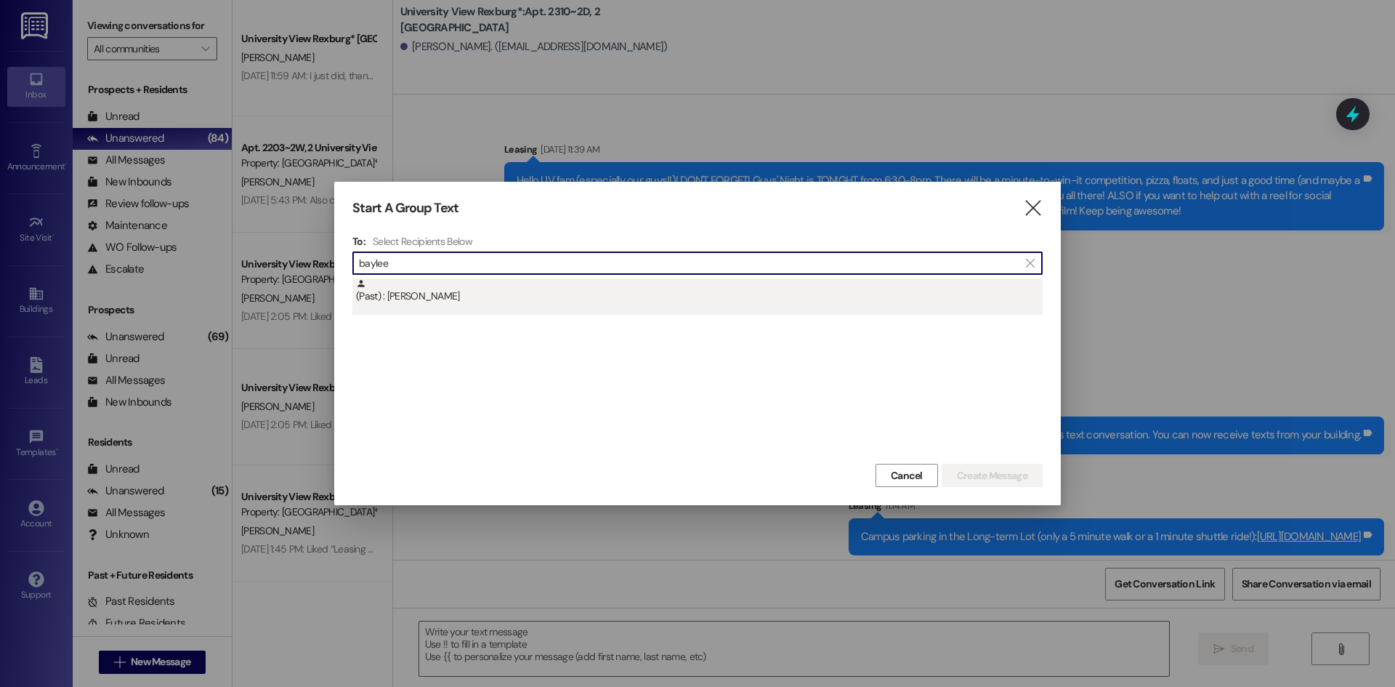
type input "baylee"
click at [443, 296] on div "(Past) : [PERSON_NAME]" at bounding box center [699, 290] width 687 height 25
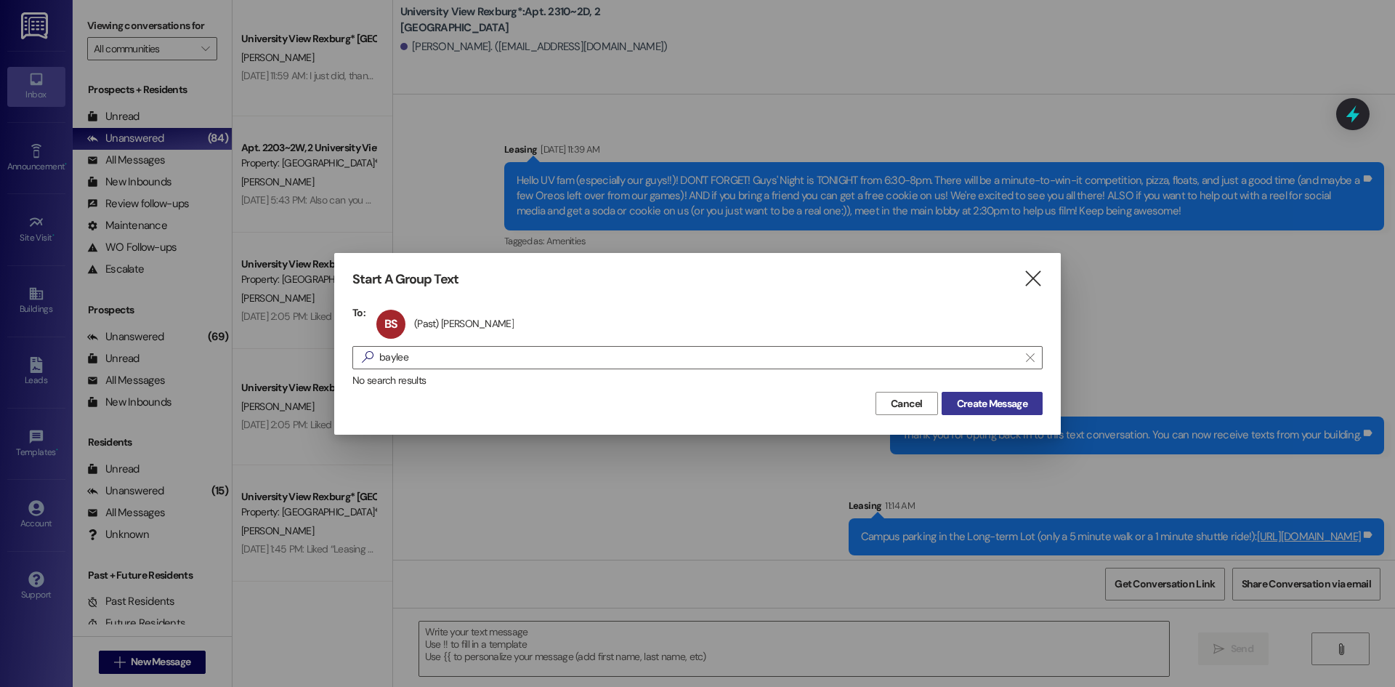
click at [982, 406] on span "Create Message" at bounding box center [992, 403] width 70 height 15
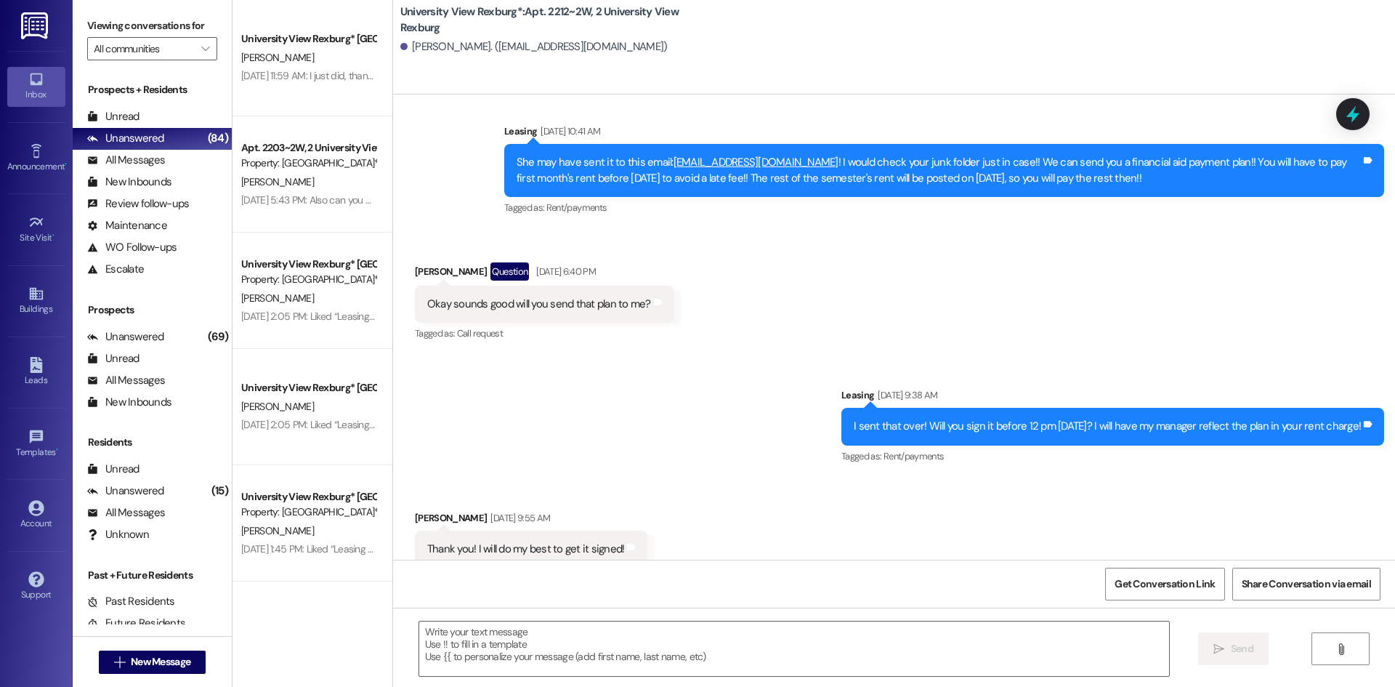
scroll to position [27991, 0]
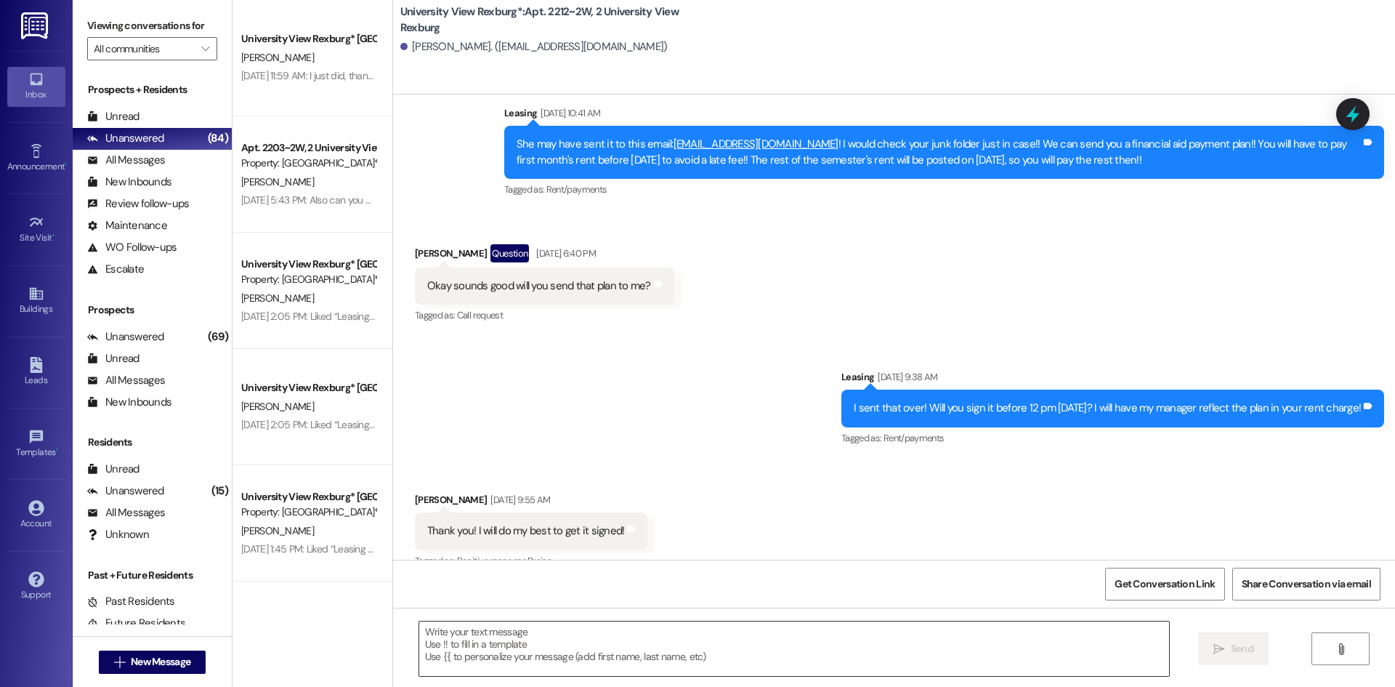
drag, startPoint x: 882, startPoint y: 650, endPoint x: 890, endPoint y: 640, distance: 12.9
click at [883, 650] on textarea at bounding box center [794, 648] width 750 height 55
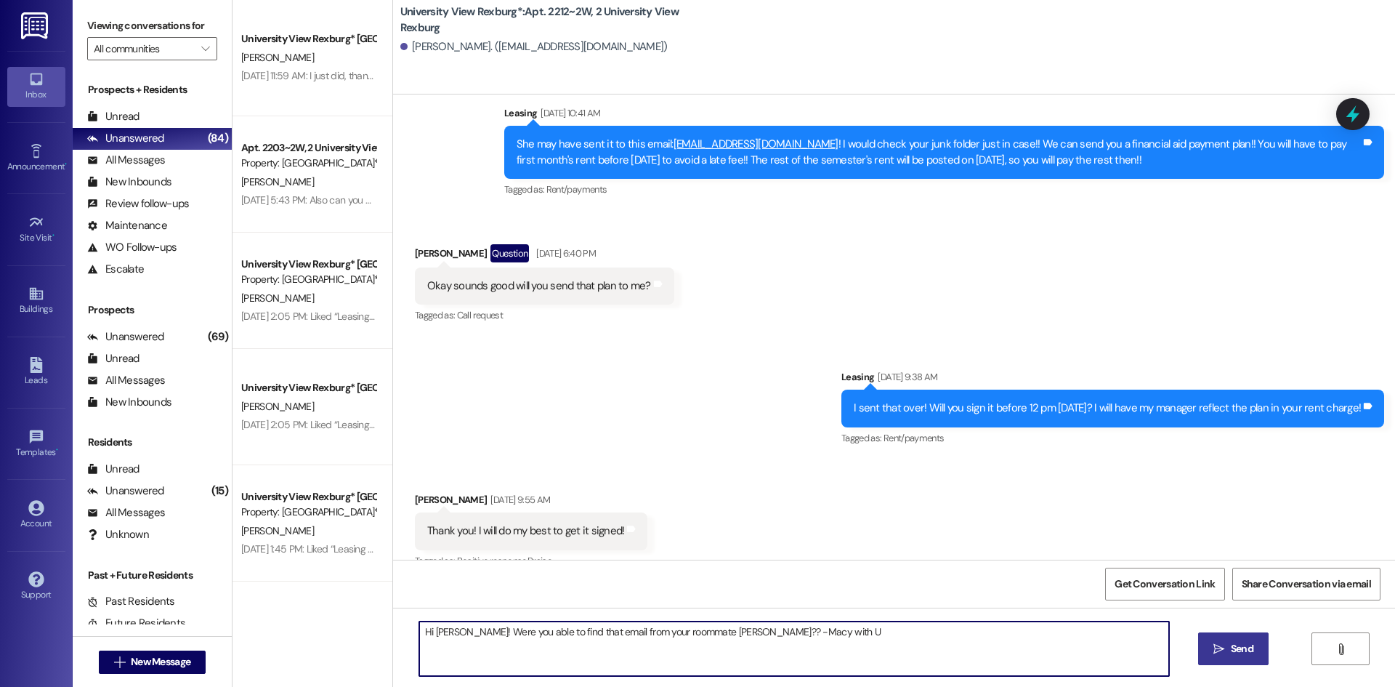
type textarea "Hi [PERSON_NAME]! Were you able to find that email from your roommate [PERSON_N…"
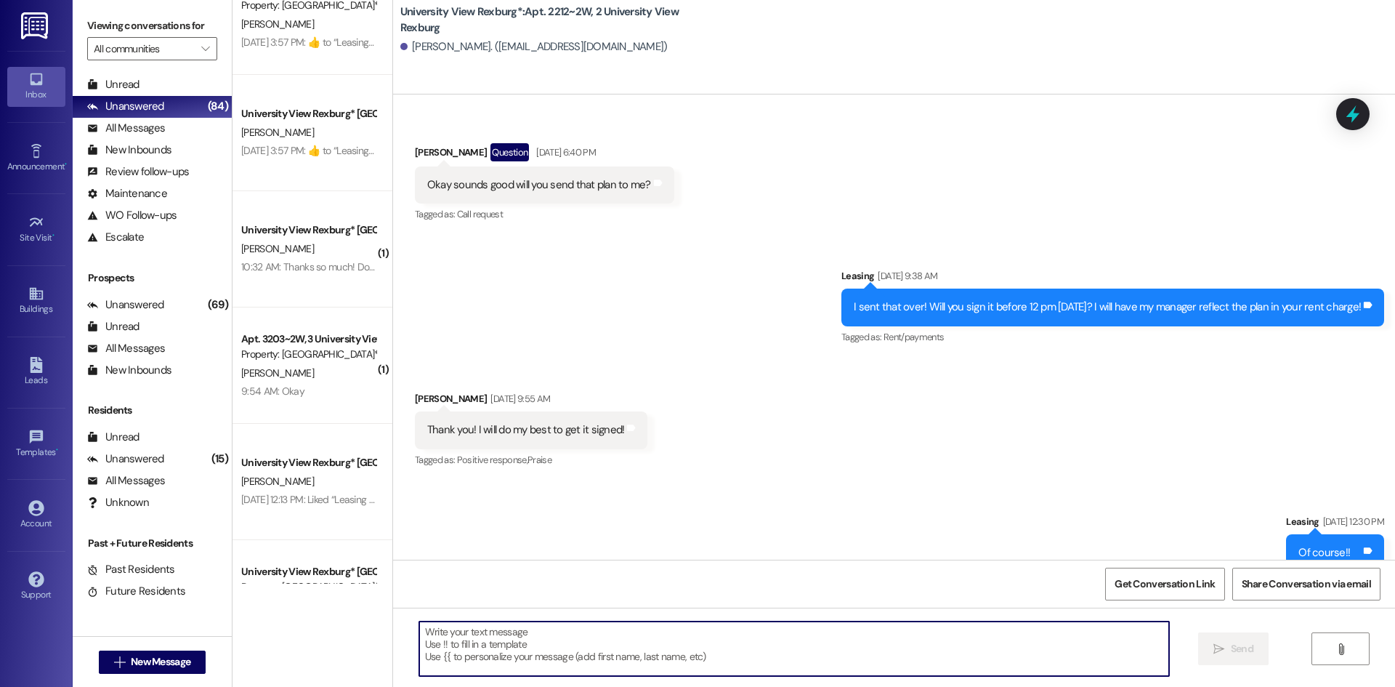
scroll to position [945, 0]
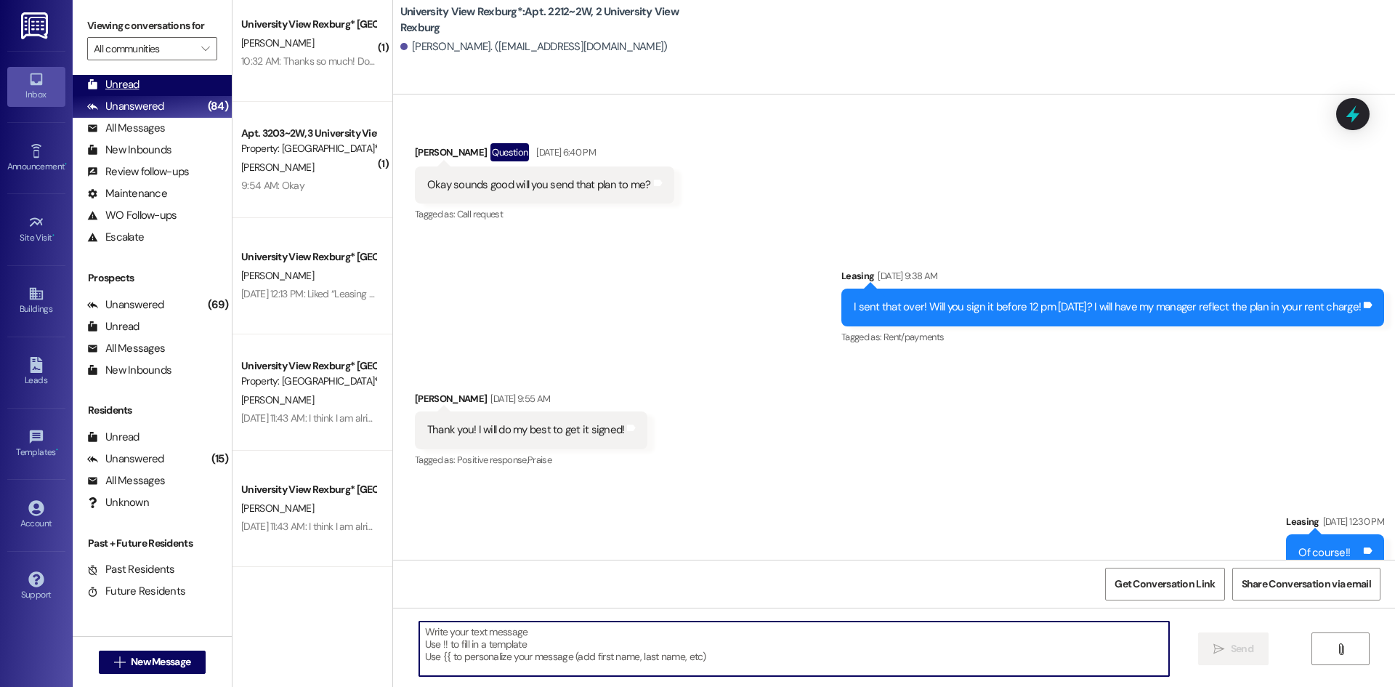
click at [157, 89] on div "Unread (0)" at bounding box center [152, 85] width 159 height 22
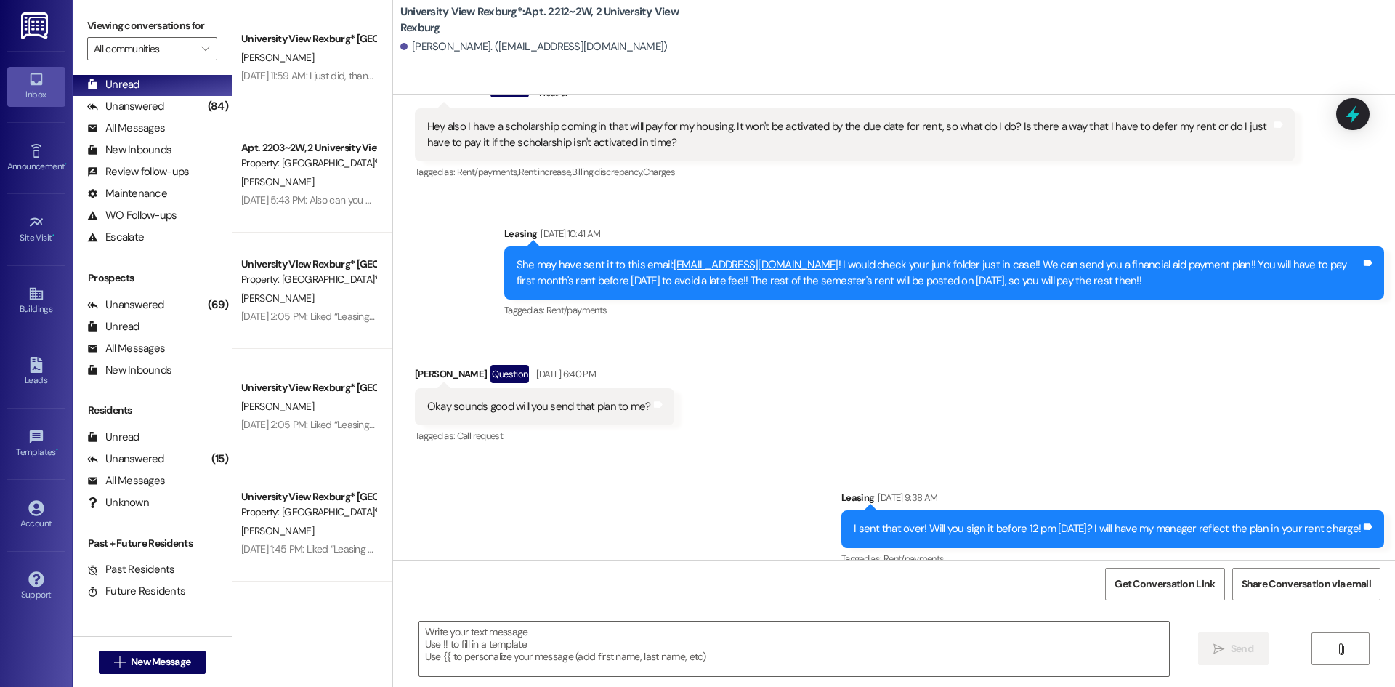
scroll to position [27889, 0]
